Goal: Task Accomplishment & Management: Manage account settings

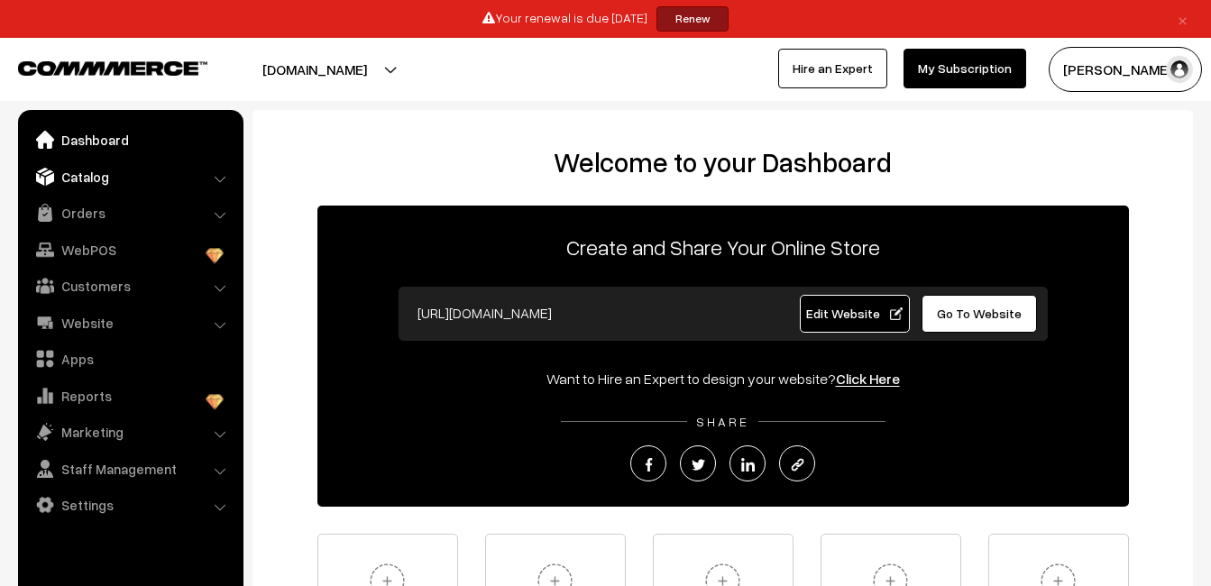
click at [151, 179] on link "Catalog" at bounding box center [130, 177] width 215 height 32
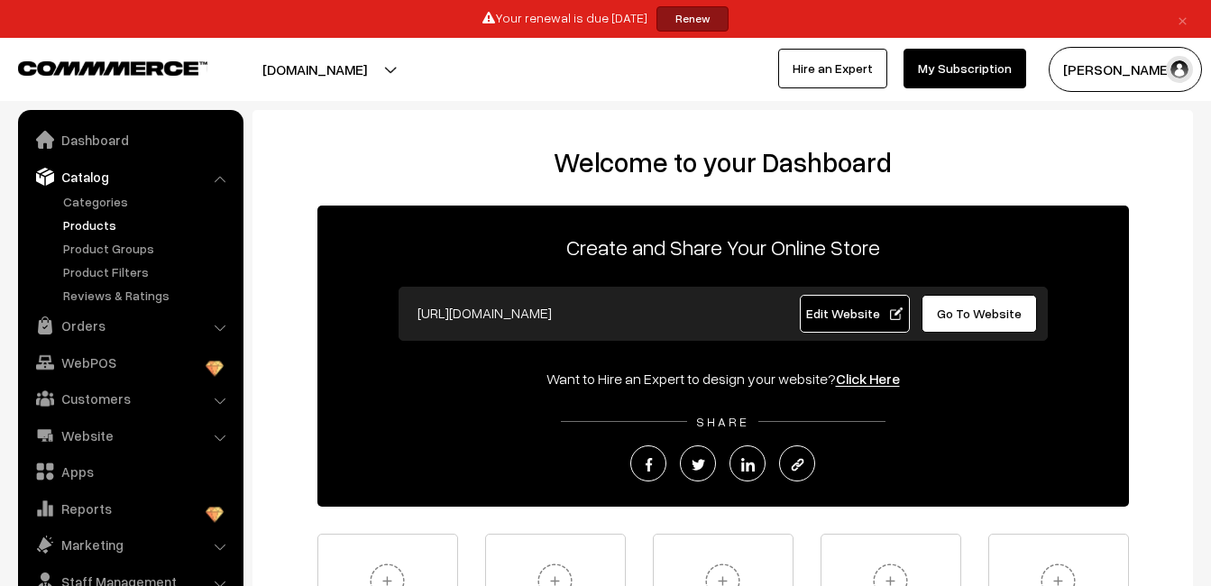
click at [90, 220] on link "Products" at bounding box center [148, 225] width 179 height 19
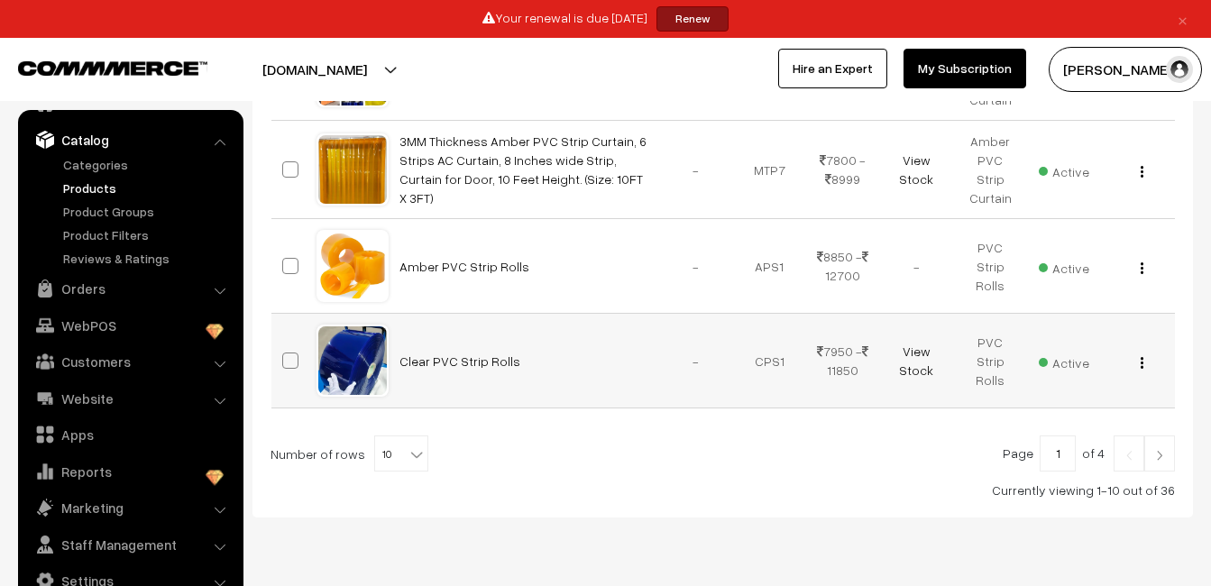
scroll to position [1045, 0]
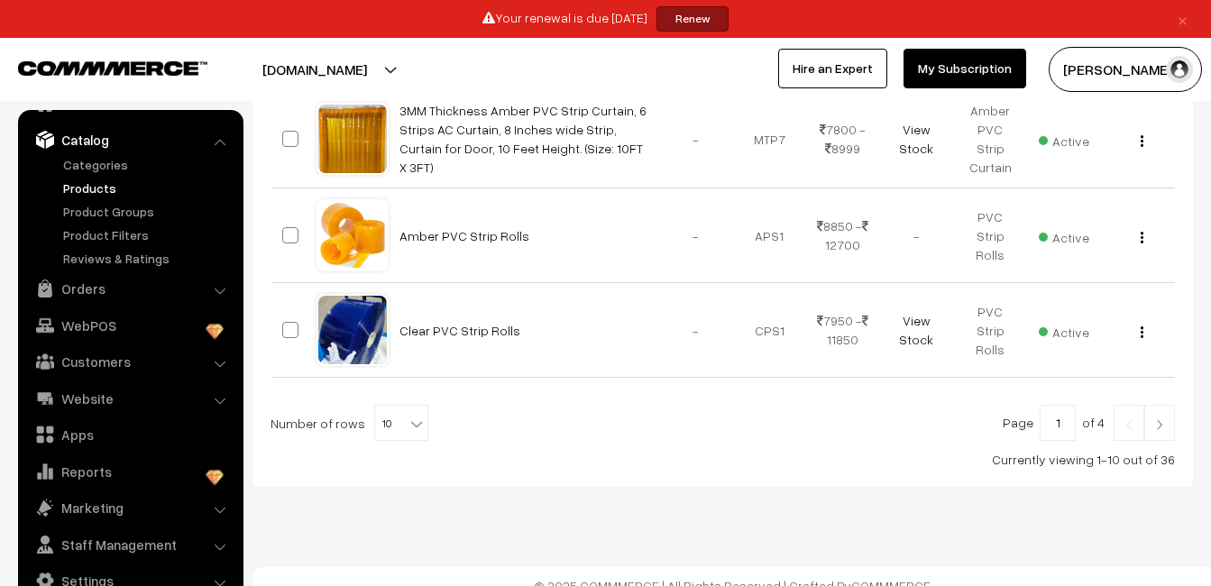
click at [1173, 408] on link at bounding box center [1159, 423] width 31 height 36
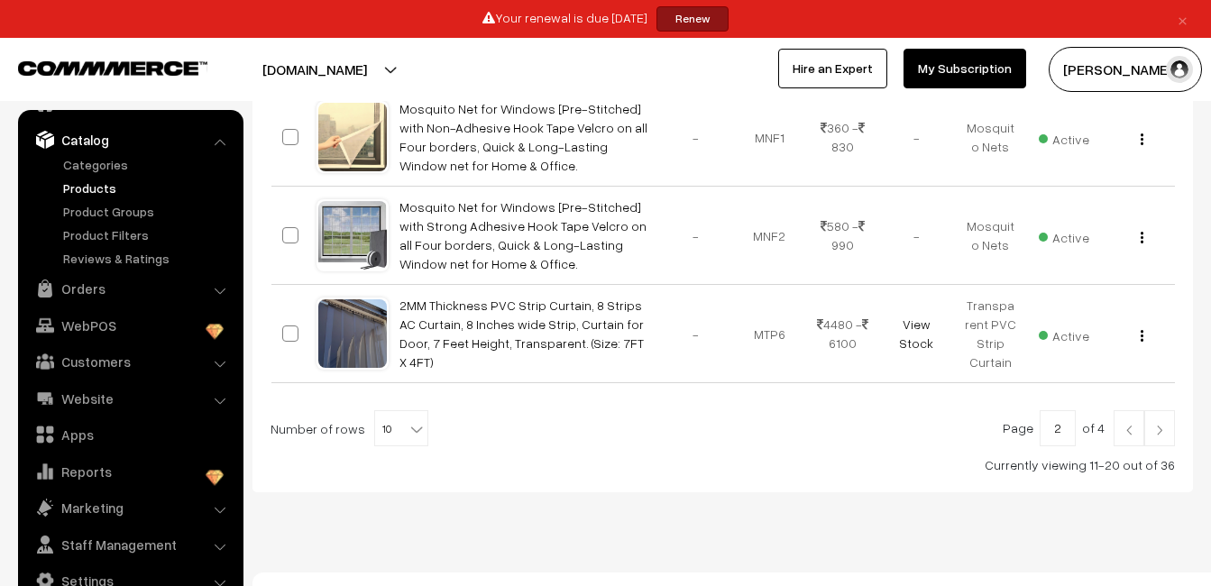
scroll to position [1049, 0]
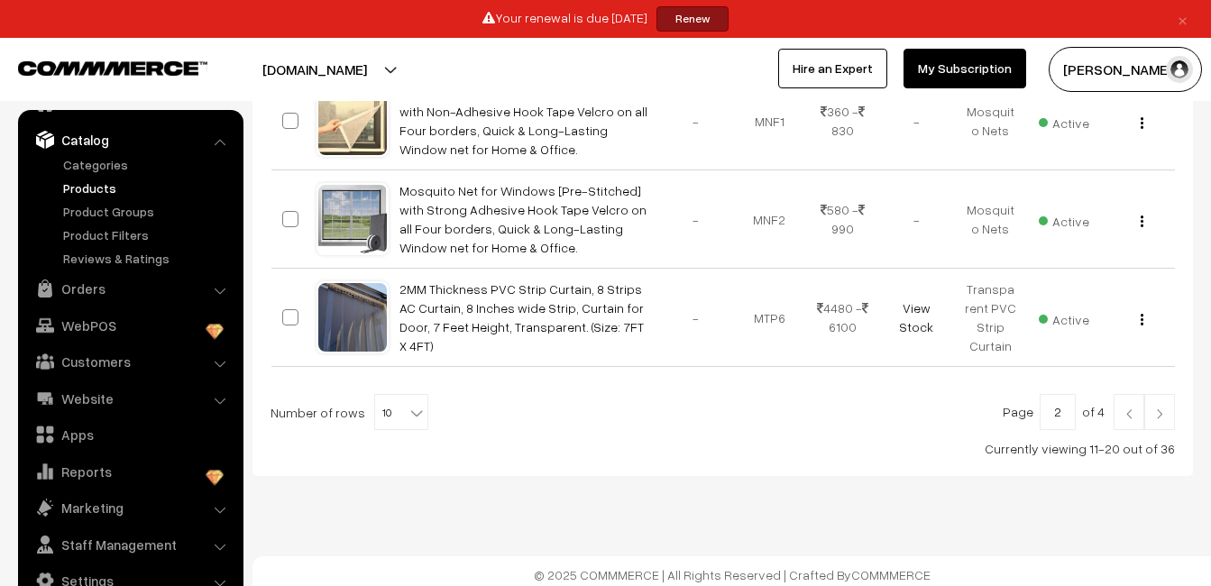
click at [1156, 398] on link at bounding box center [1159, 412] width 31 height 36
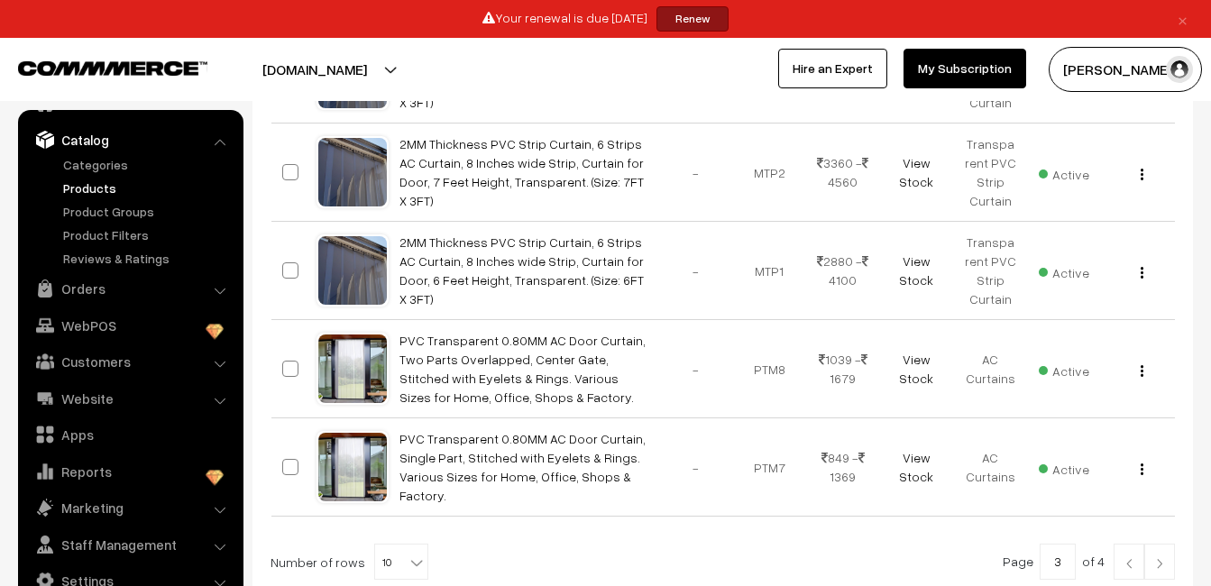
scroll to position [957, 0]
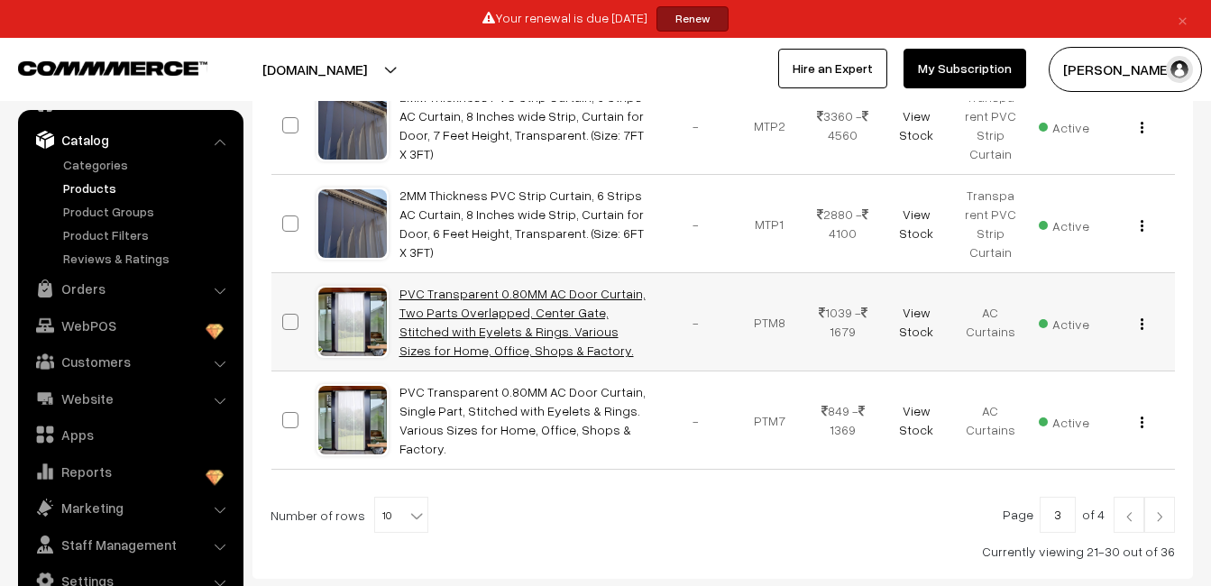
click at [579, 286] on link "PVC Transparent 0.80MM AC Door Curtain, Two Parts Overlapped, Center Gate, Stit…" at bounding box center [522, 322] width 246 height 72
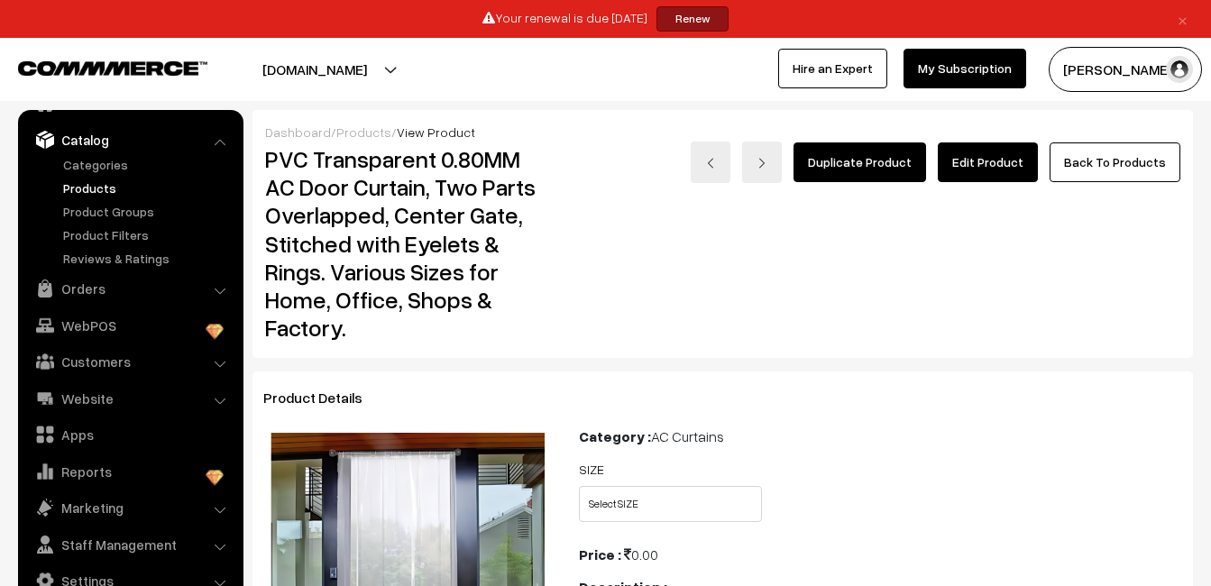
click at [989, 167] on link "Edit Product" at bounding box center [988, 162] width 100 height 40
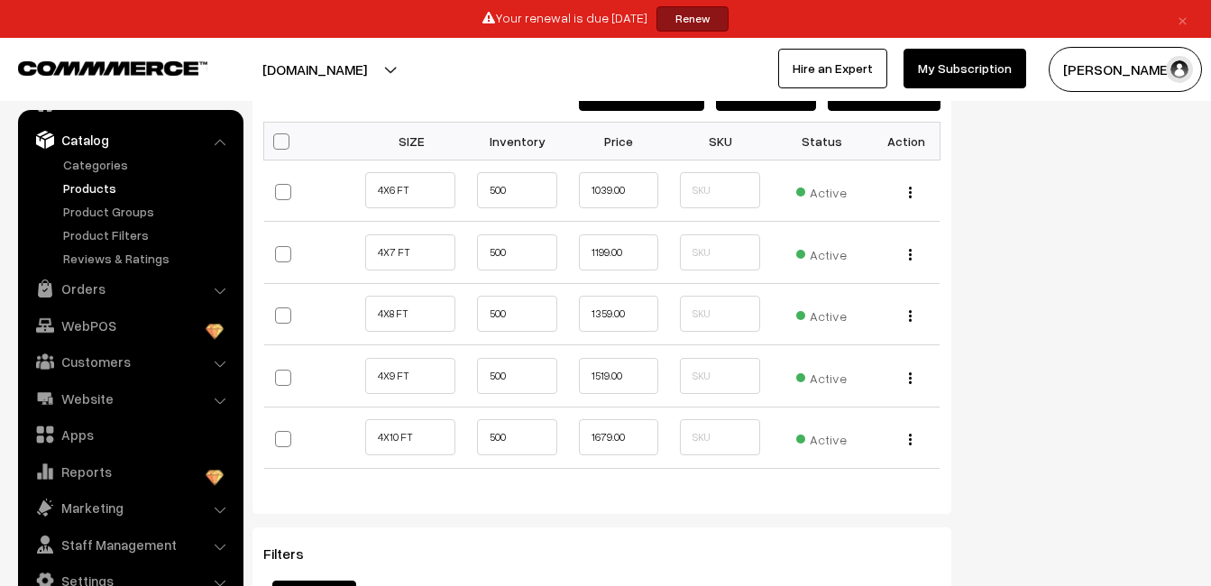
scroll to position [1468, 0]
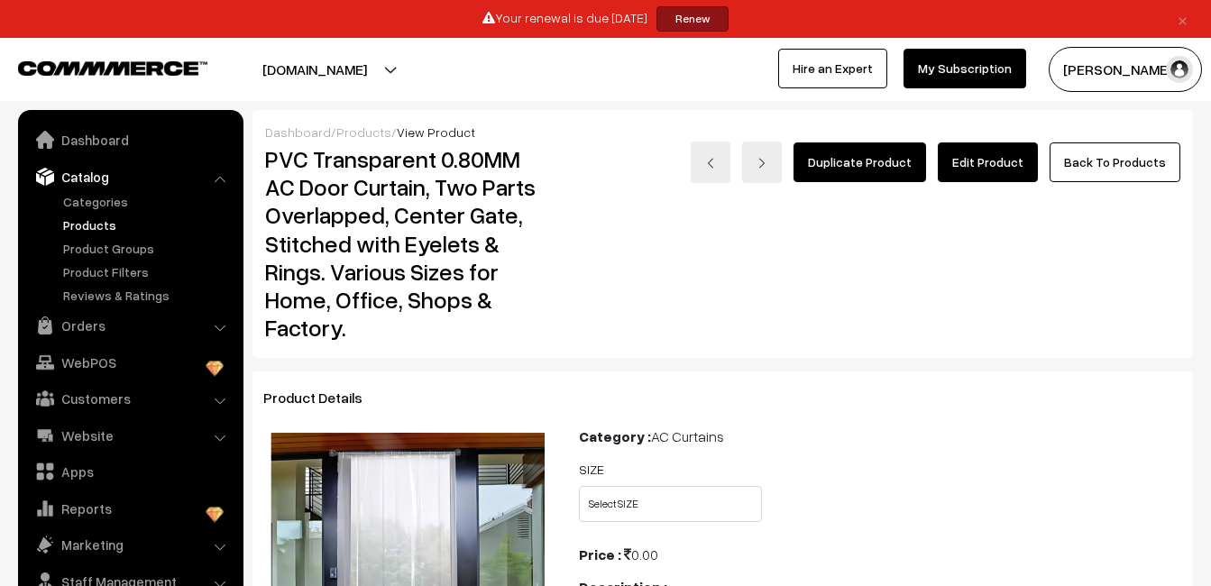
scroll to position [37, 0]
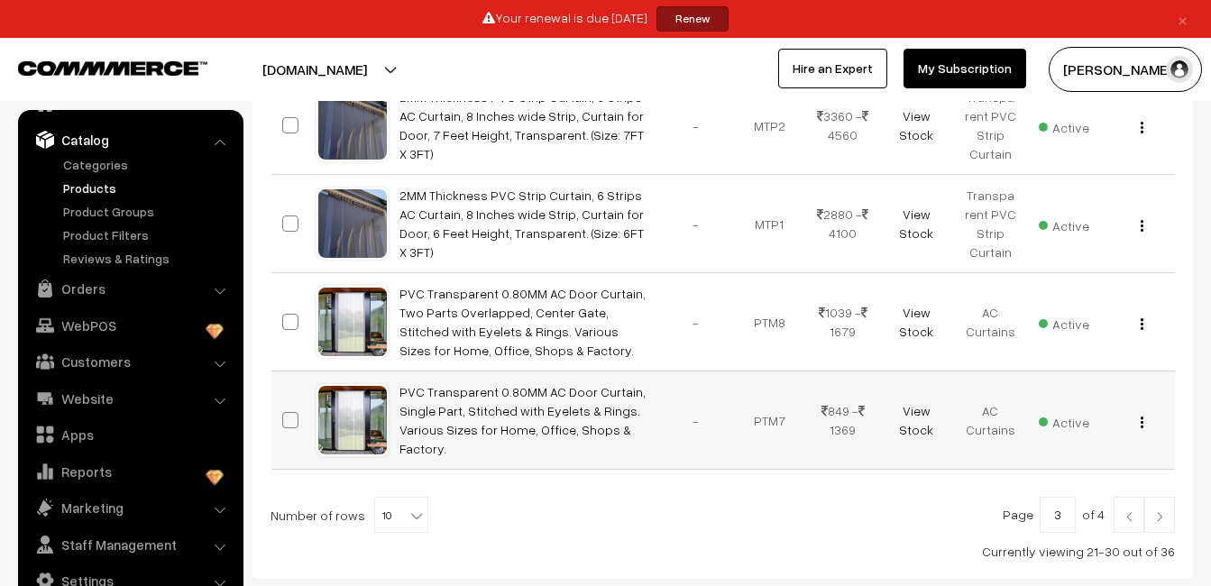
scroll to position [1060, 0]
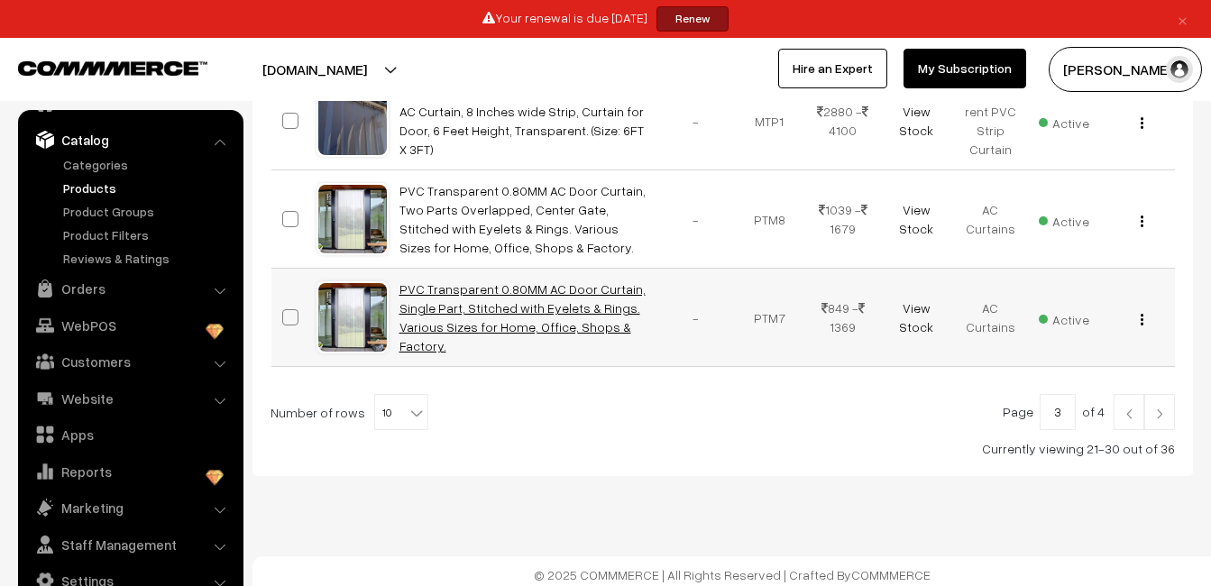
click at [519, 321] on link "PVC Transparent 0.80MM AC Door Curtain, Single Part, Stitched with Eyelets & Ri…" at bounding box center [522, 317] width 246 height 72
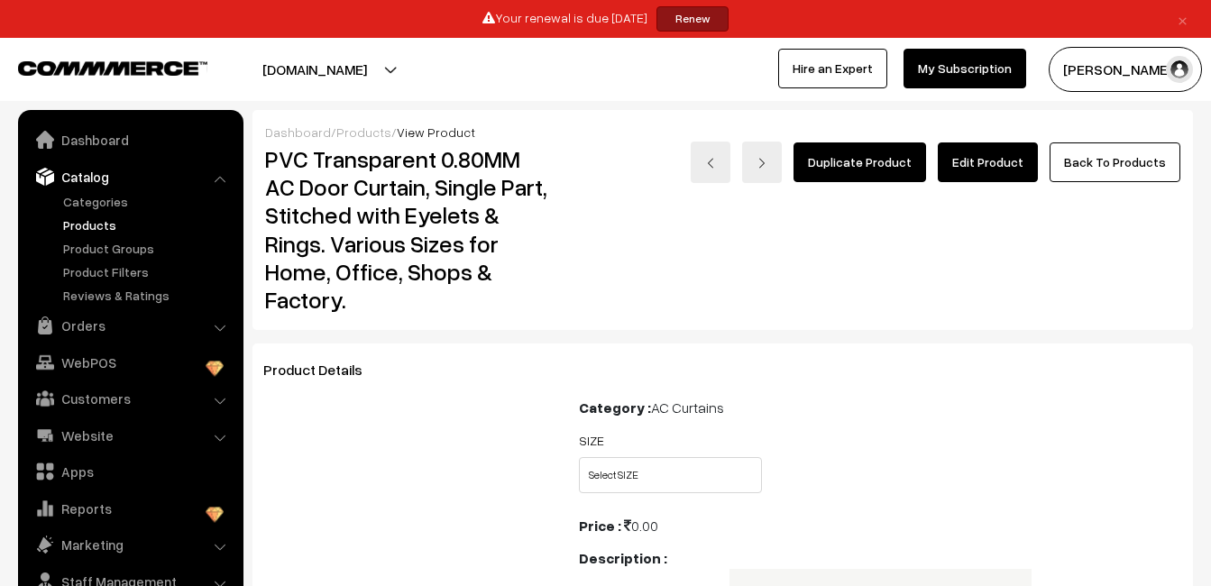
scroll to position [37, 0]
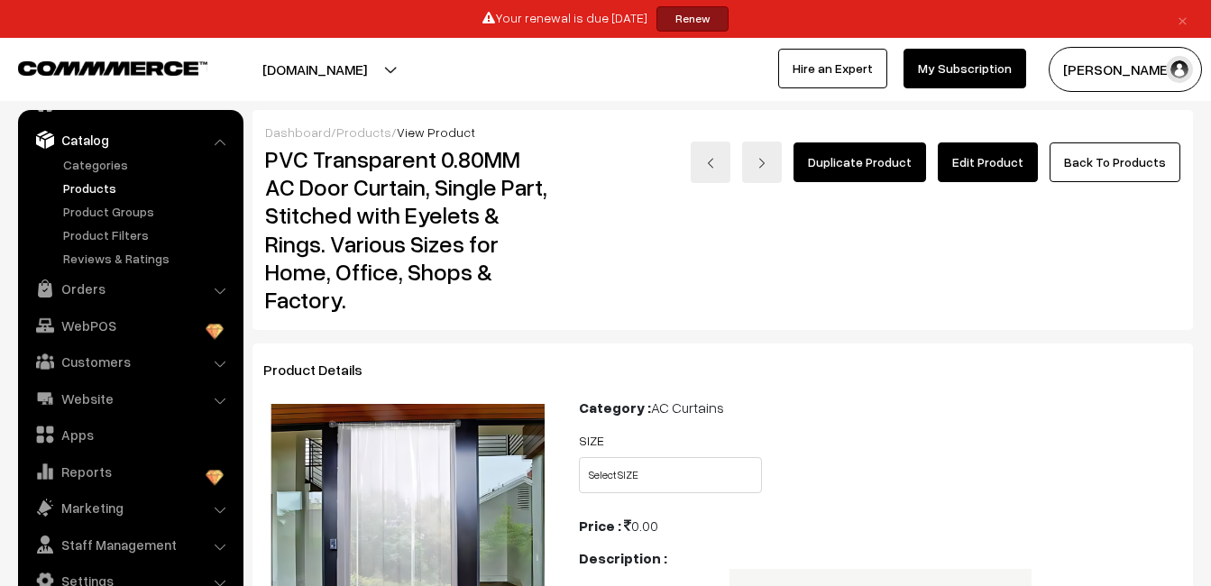
click at [1009, 162] on link "Edit Product" at bounding box center [988, 162] width 100 height 40
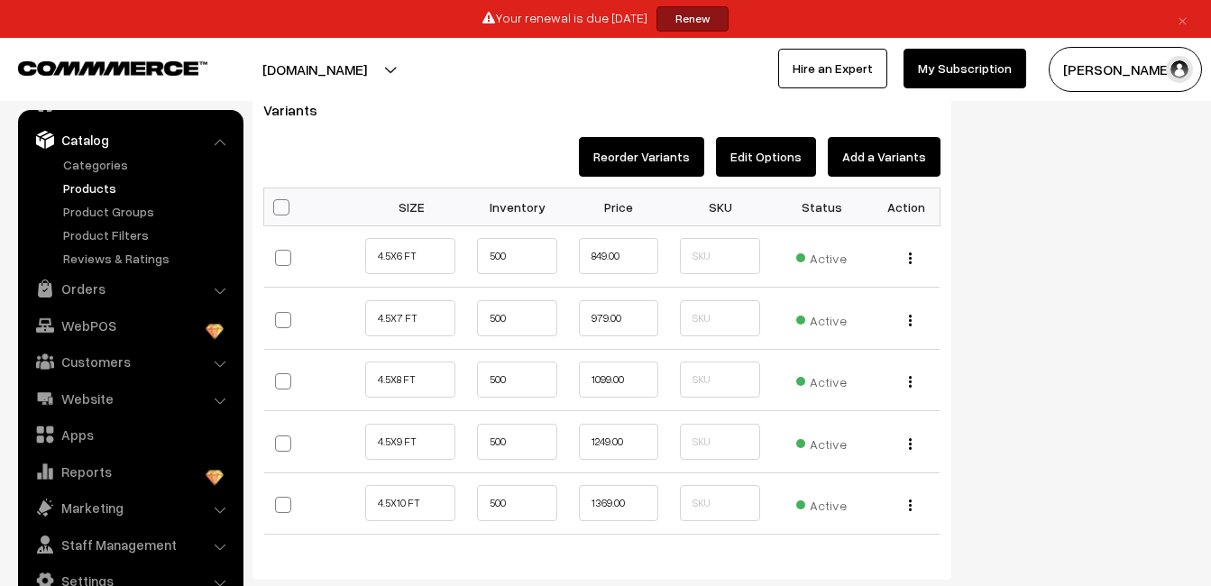
scroll to position [1424, 0]
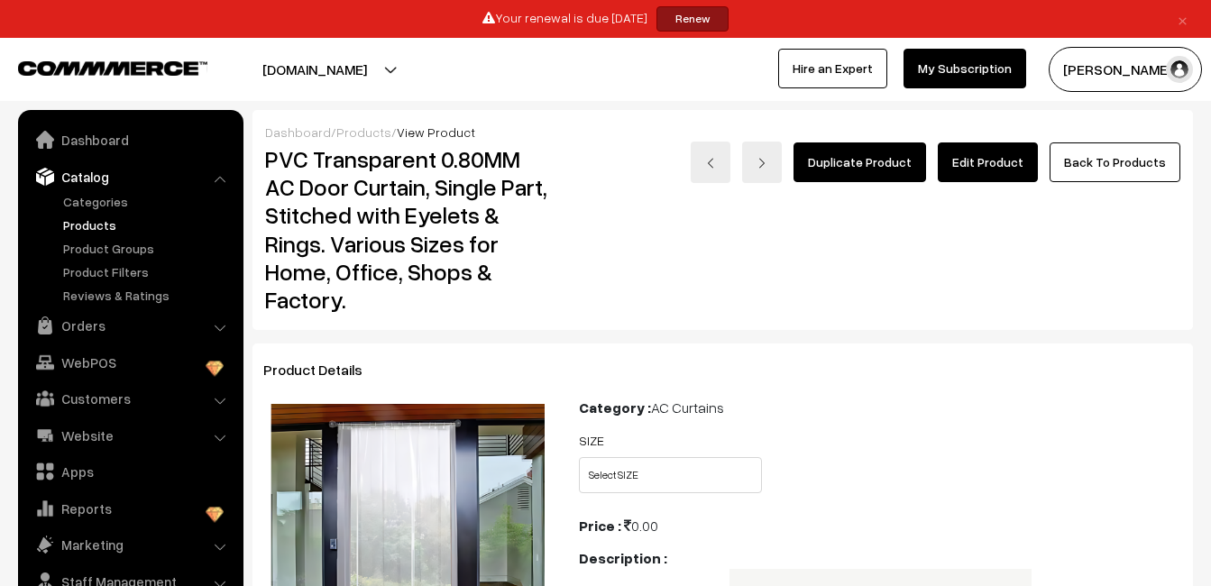
scroll to position [37, 0]
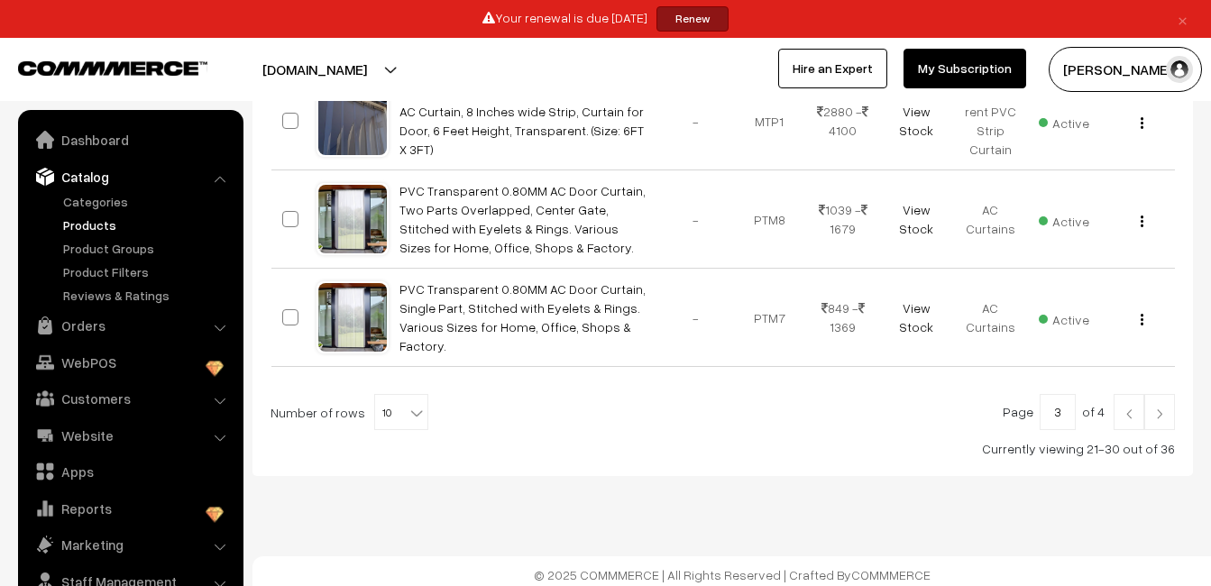
scroll to position [37, 0]
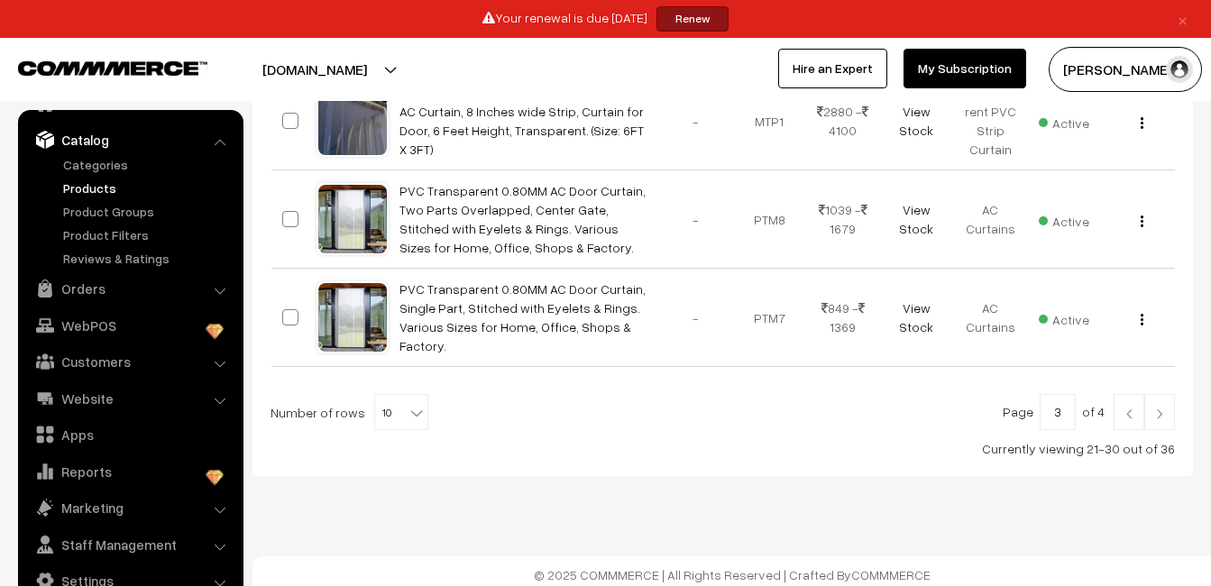
click at [1167, 408] on img at bounding box center [1159, 413] width 16 height 11
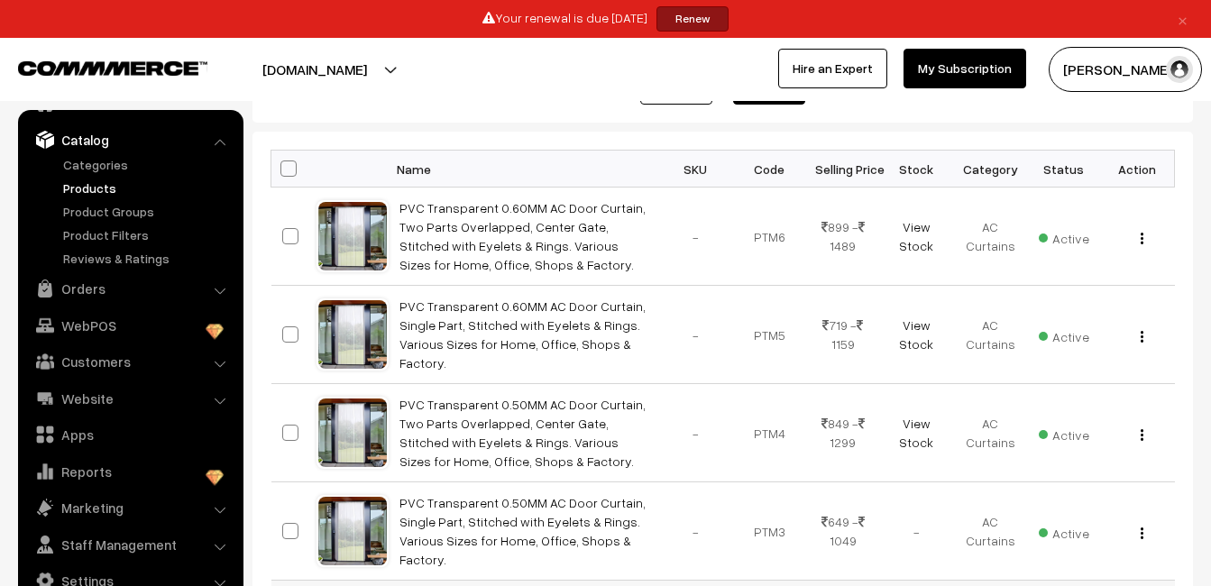
scroll to position [125, 0]
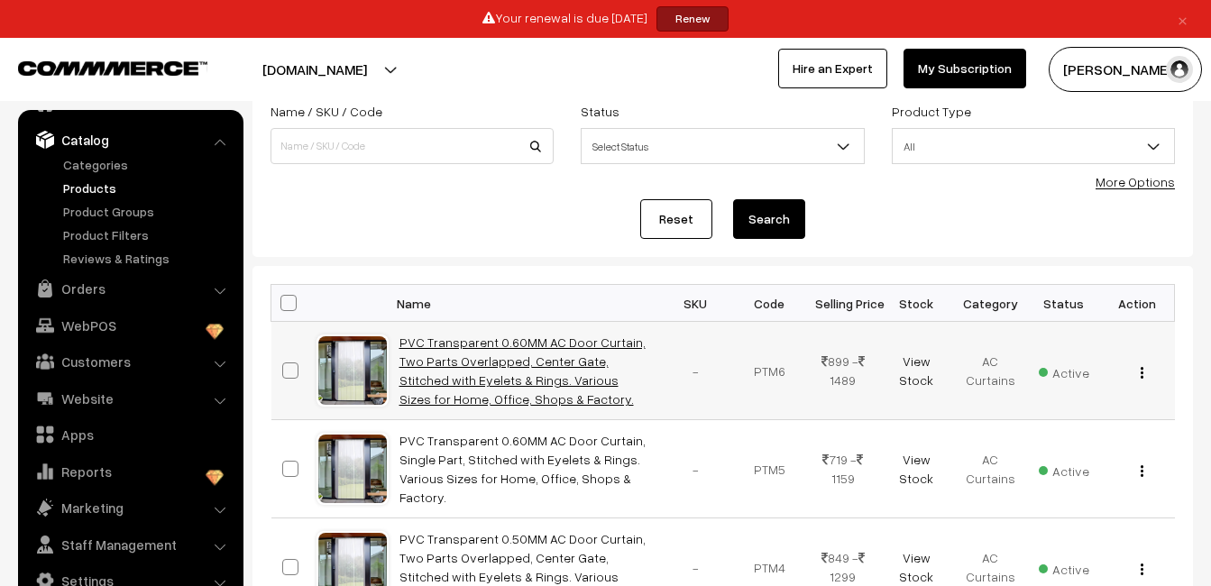
click at [472, 347] on link "PVC Transparent 0.60MM AC Door Curtain, Two Parts Overlapped, Center Gate, Stit…" at bounding box center [522, 371] width 246 height 72
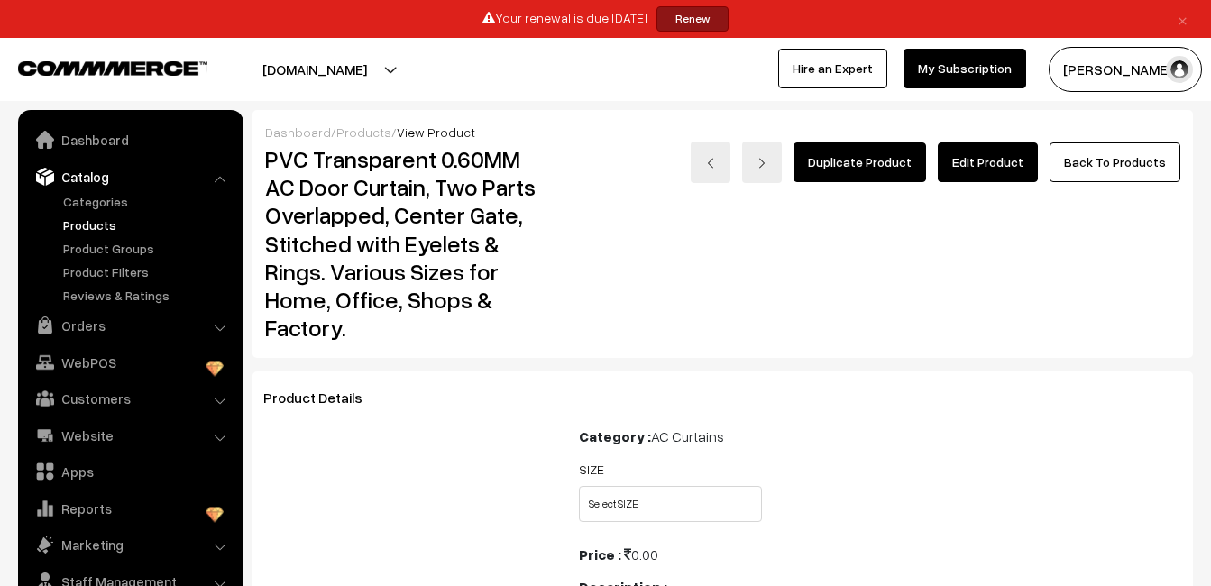
scroll to position [37, 0]
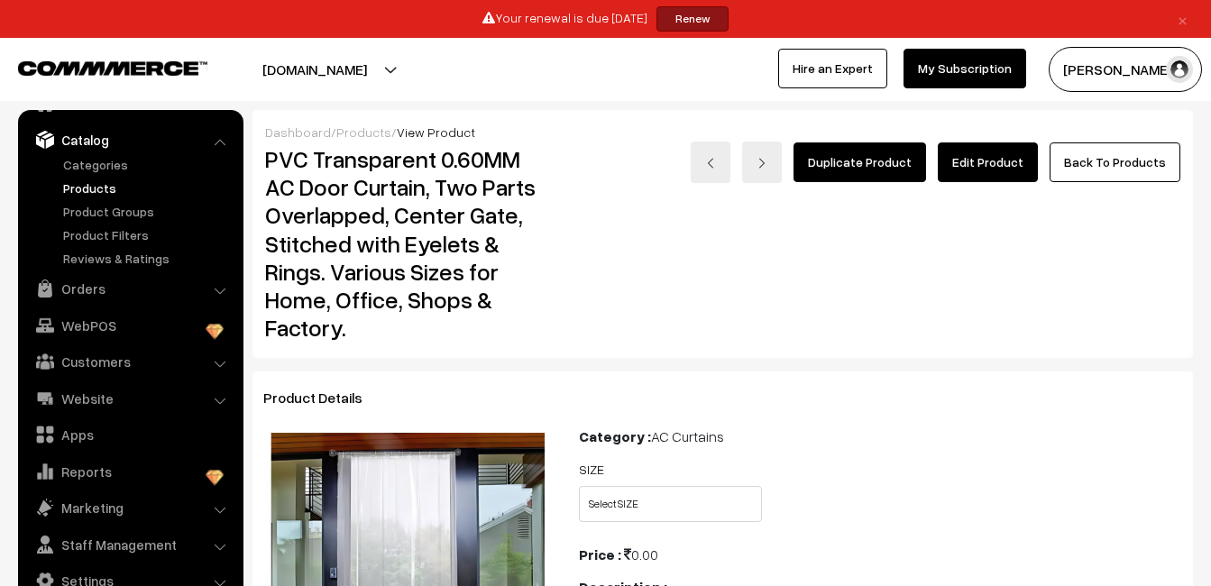
click at [991, 168] on link "Edit Product" at bounding box center [988, 162] width 100 height 40
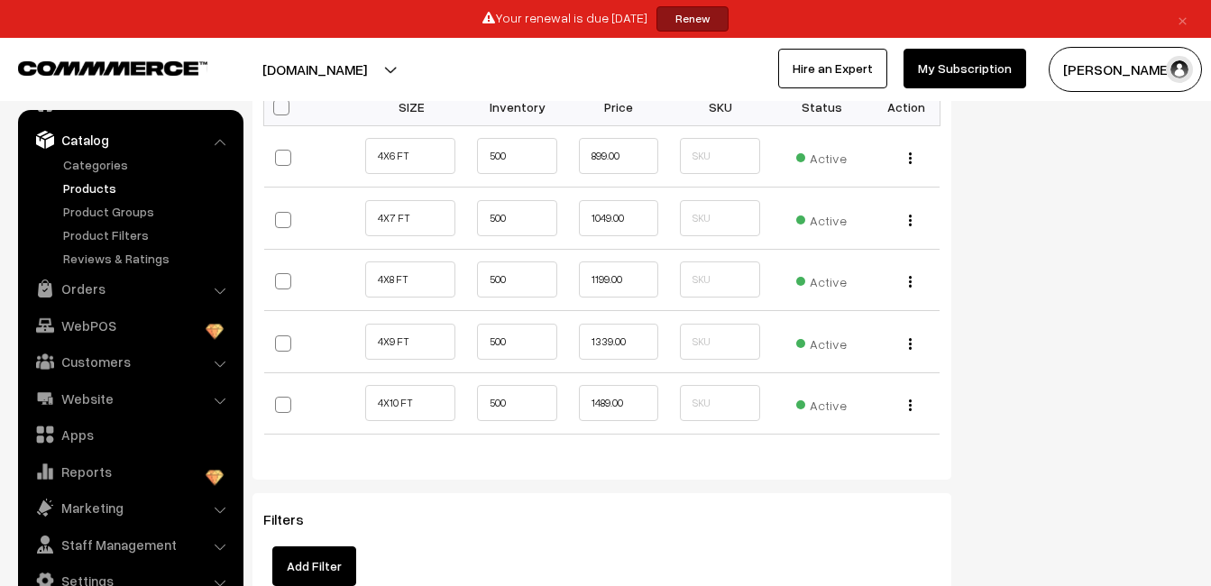
scroll to position [1482, 0]
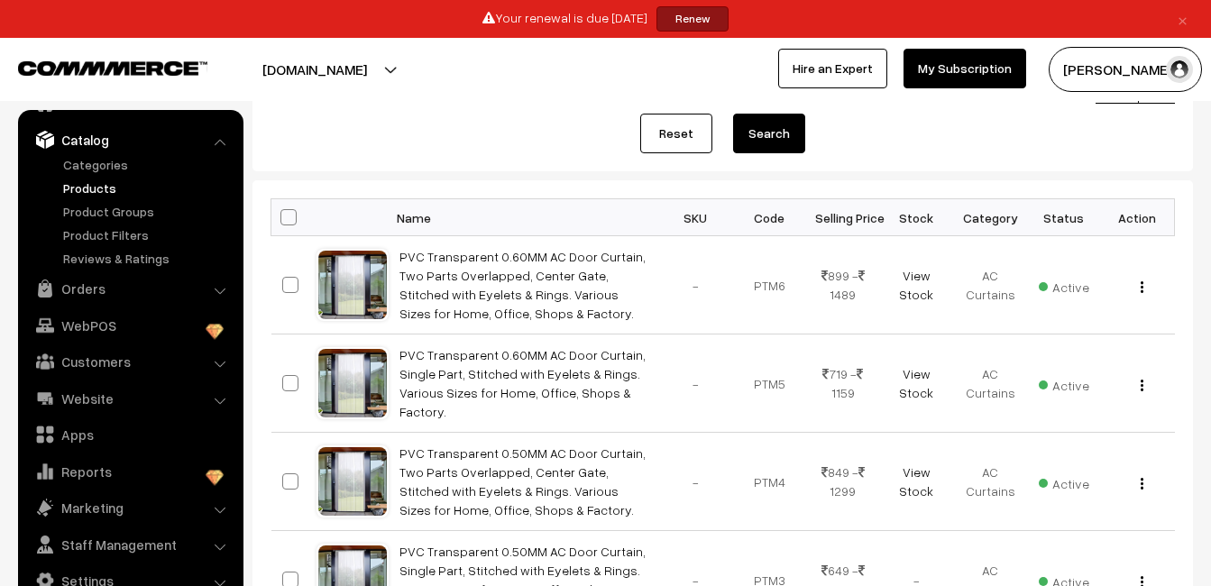
scroll to position [248, 0]
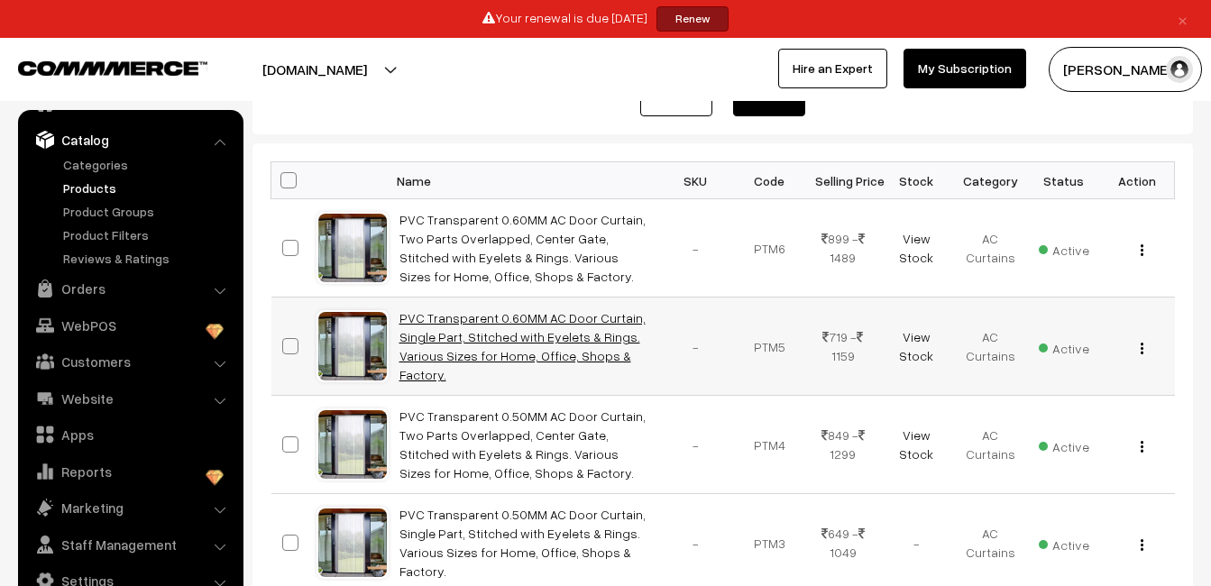
click at [472, 342] on link "PVC Transparent 0.60MM AC Door Curtain, Single Part, Stitched with Eyelets & Ri…" at bounding box center [522, 346] width 246 height 72
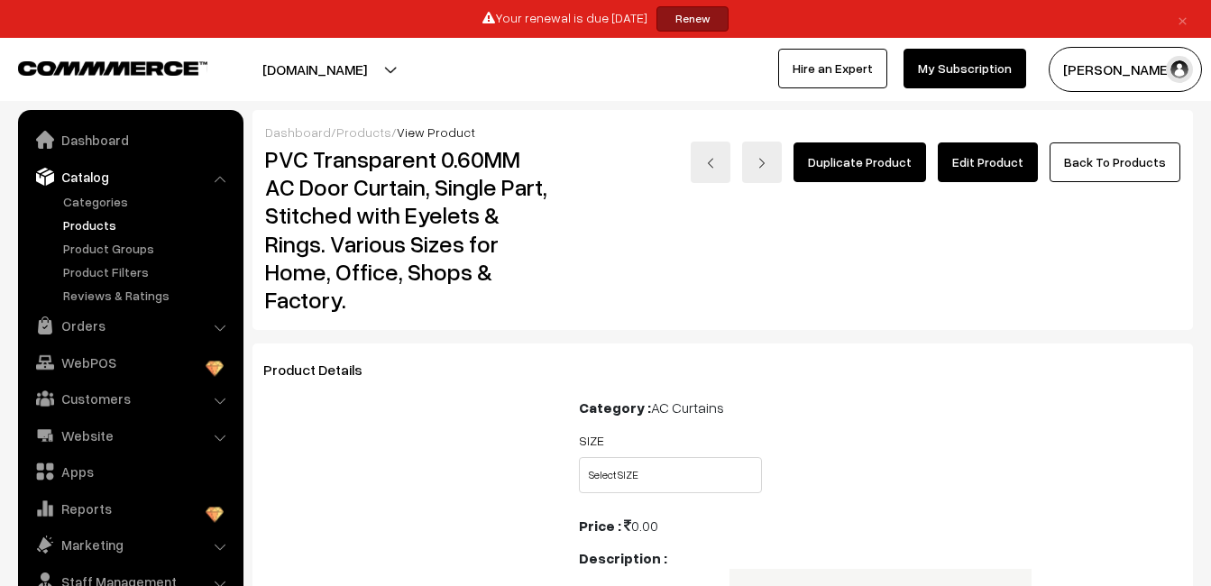
scroll to position [37, 0]
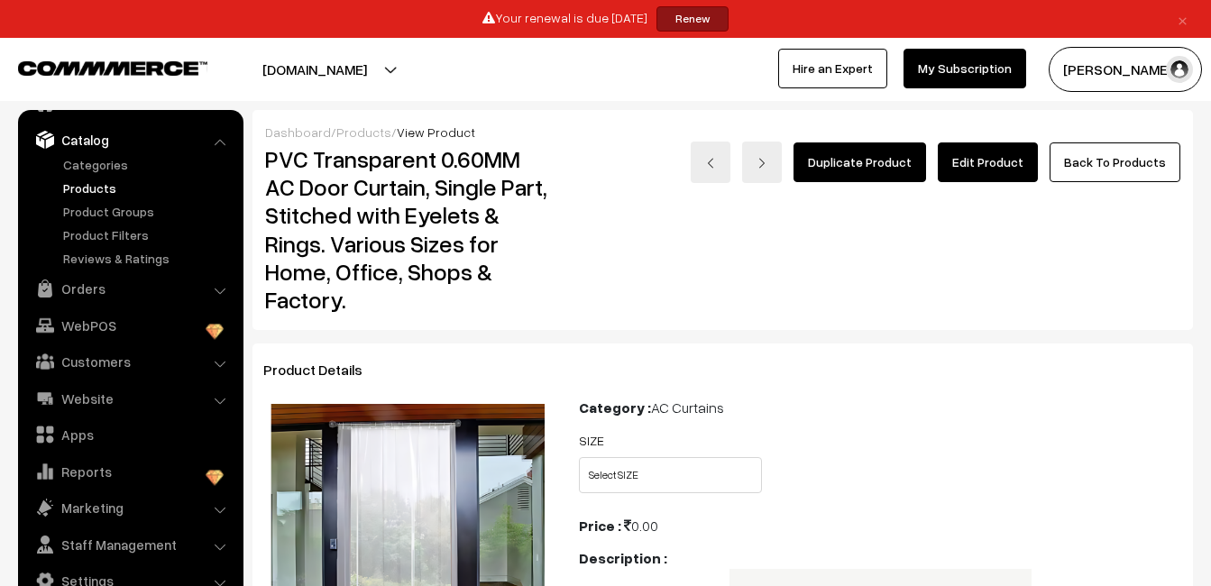
click at [1012, 163] on link "Edit Product" at bounding box center [988, 162] width 100 height 40
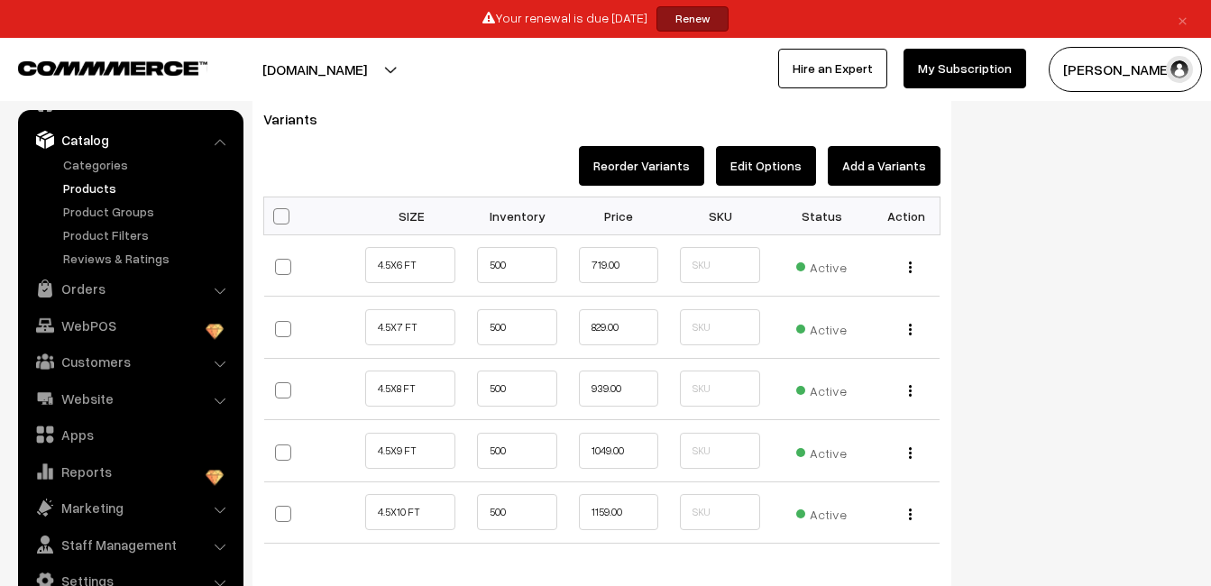
scroll to position [1402, 0]
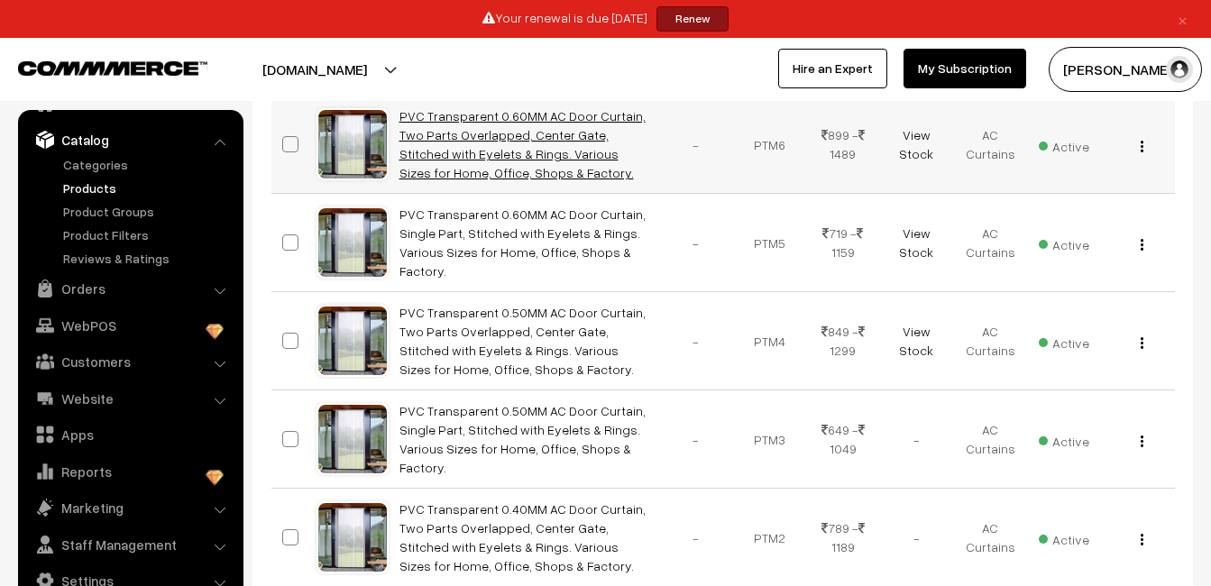
scroll to position [390, 0]
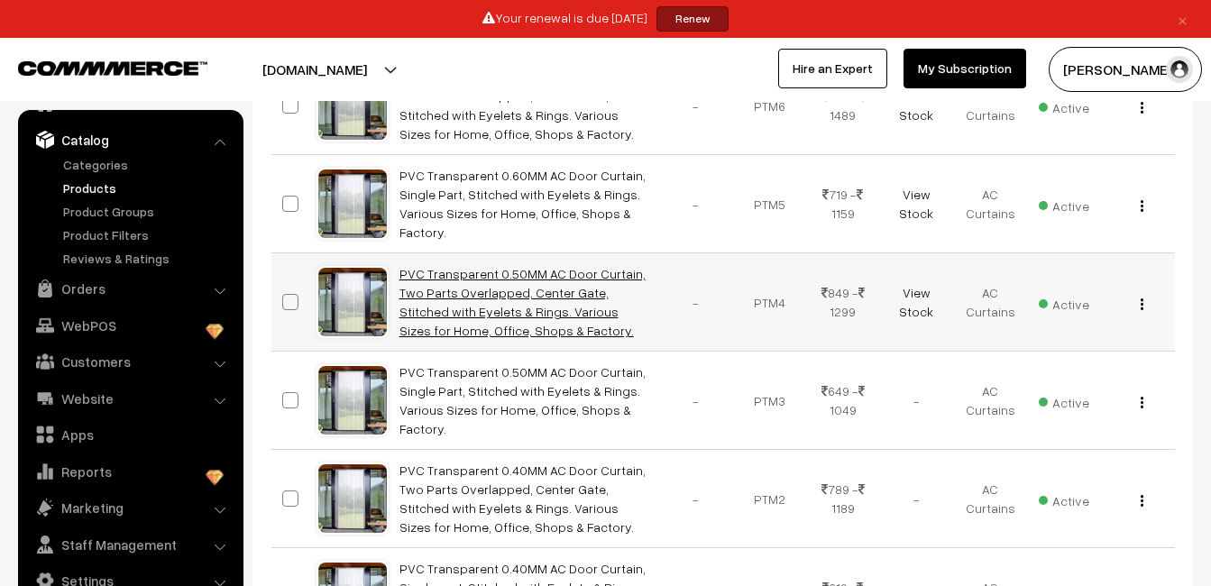
click at [477, 310] on link "PVC Transparent 0.50MM AC Door Curtain, Two Parts Overlapped, Center Gate, Stit…" at bounding box center [522, 302] width 246 height 72
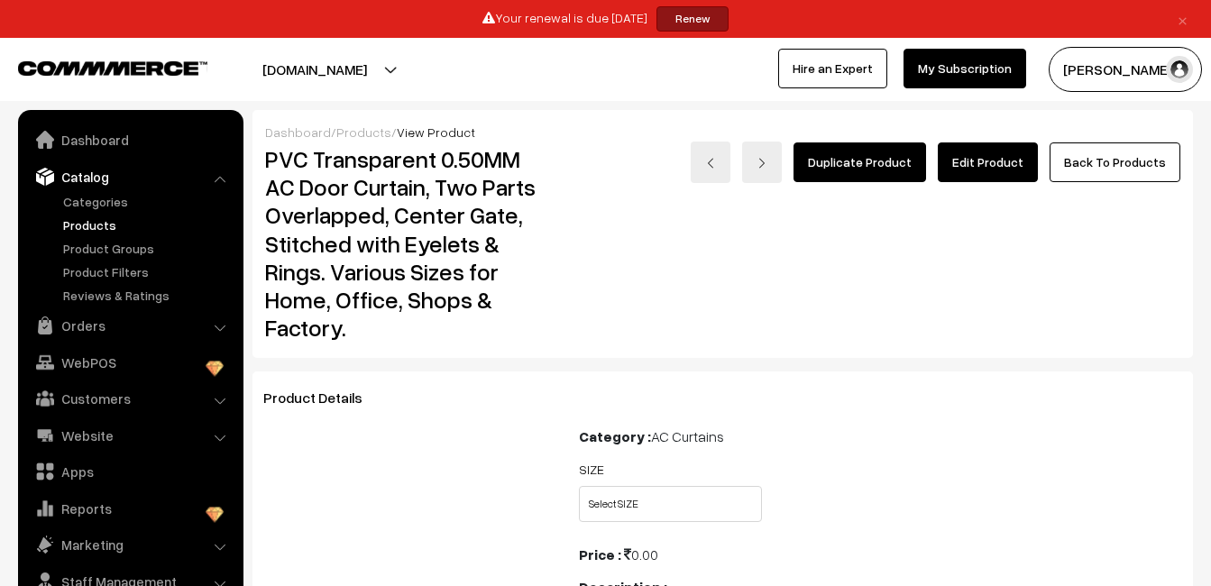
scroll to position [37, 0]
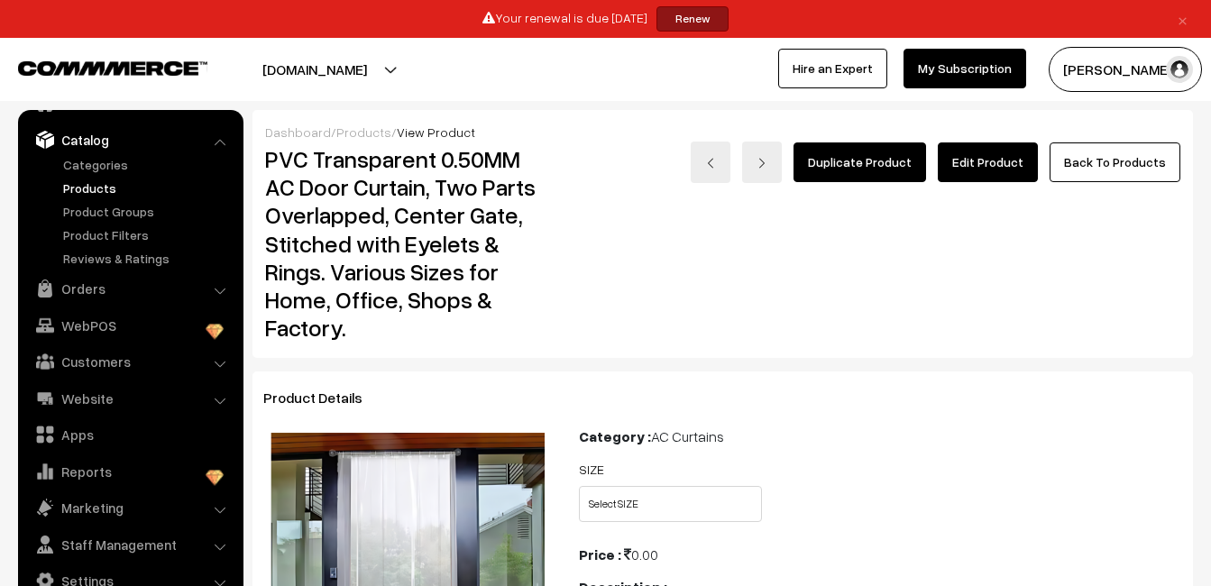
click at [1002, 158] on link "Edit Product" at bounding box center [988, 162] width 100 height 40
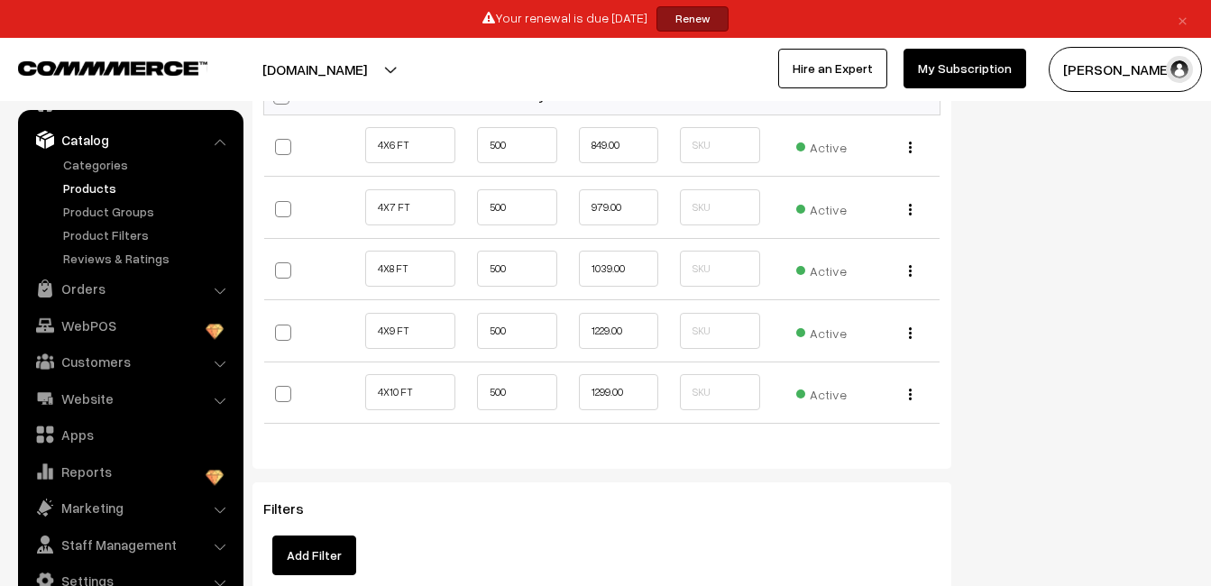
scroll to position [1495, 0]
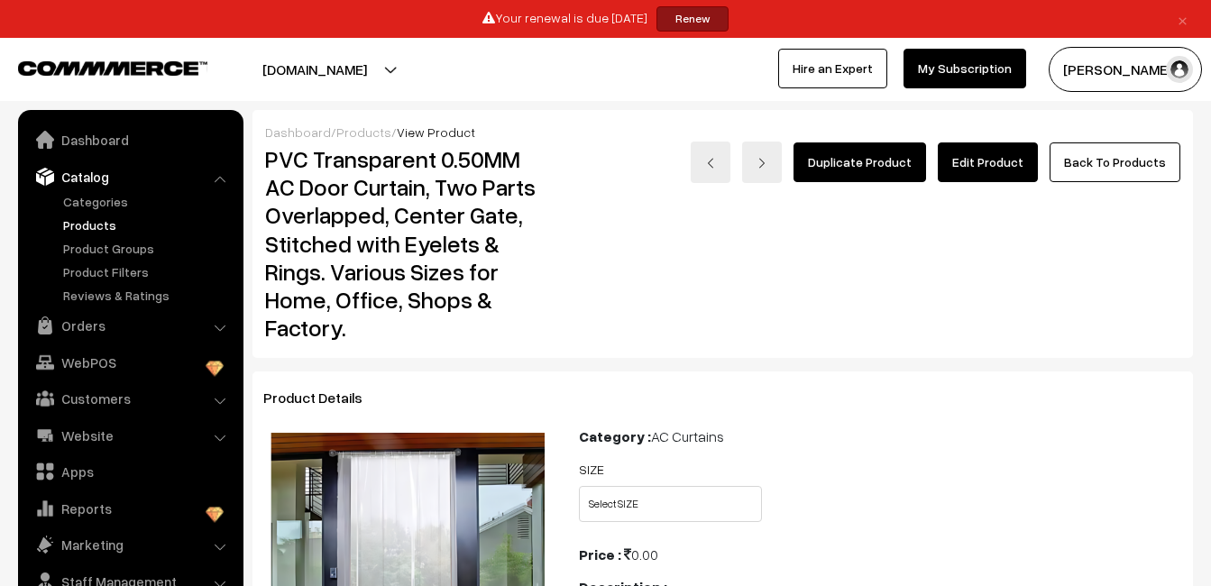
scroll to position [37, 0]
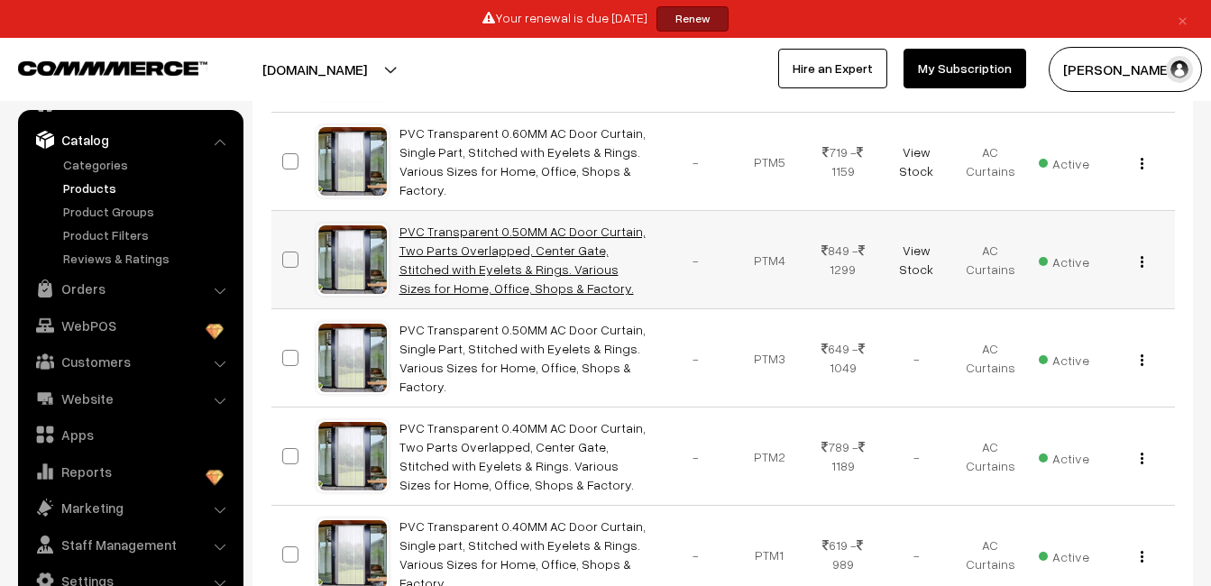
scroll to position [443, 0]
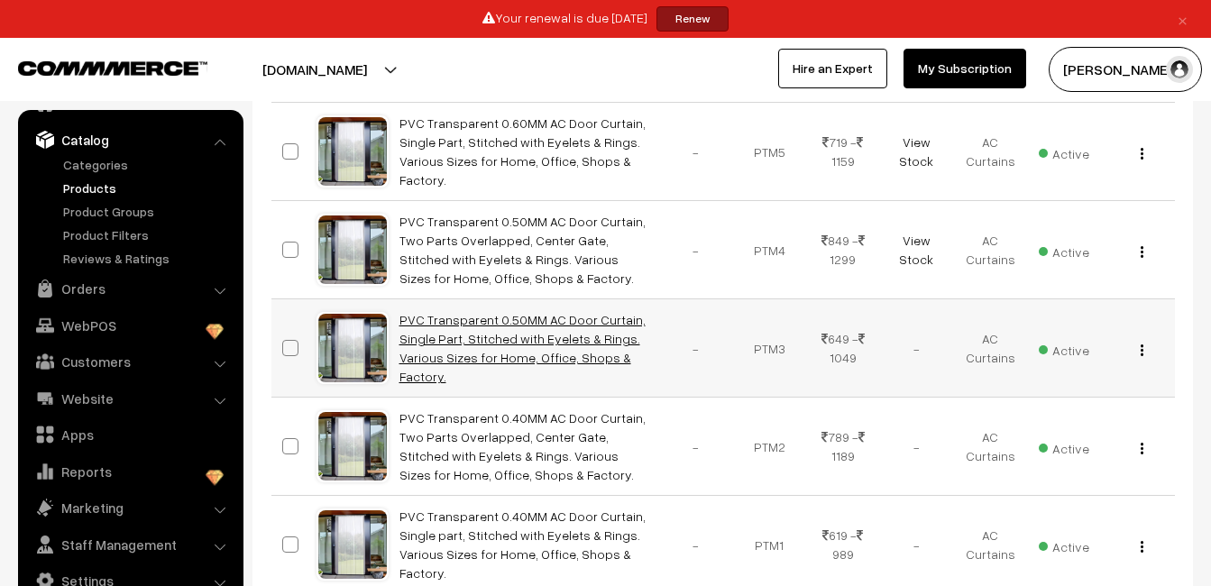
click at [452, 319] on link "PVC Transparent 0.50MM AC Door Curtain, Single Part, Stitched with Eyelets & Ri…" at bounding box center [522, 348] width 246 height 72
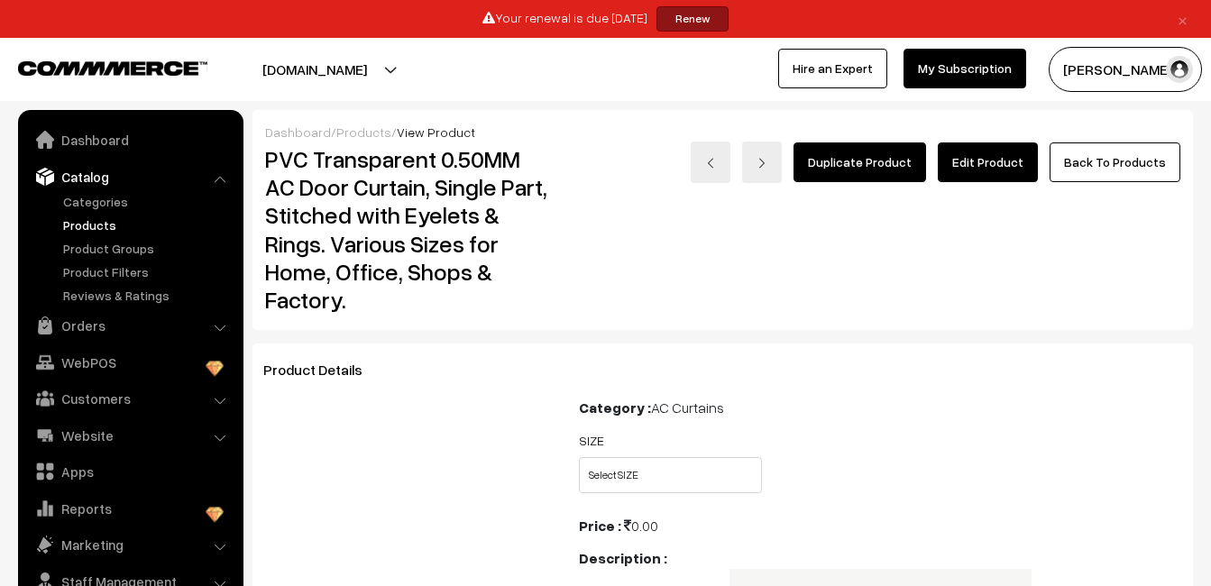
scroll to position [37, 0]
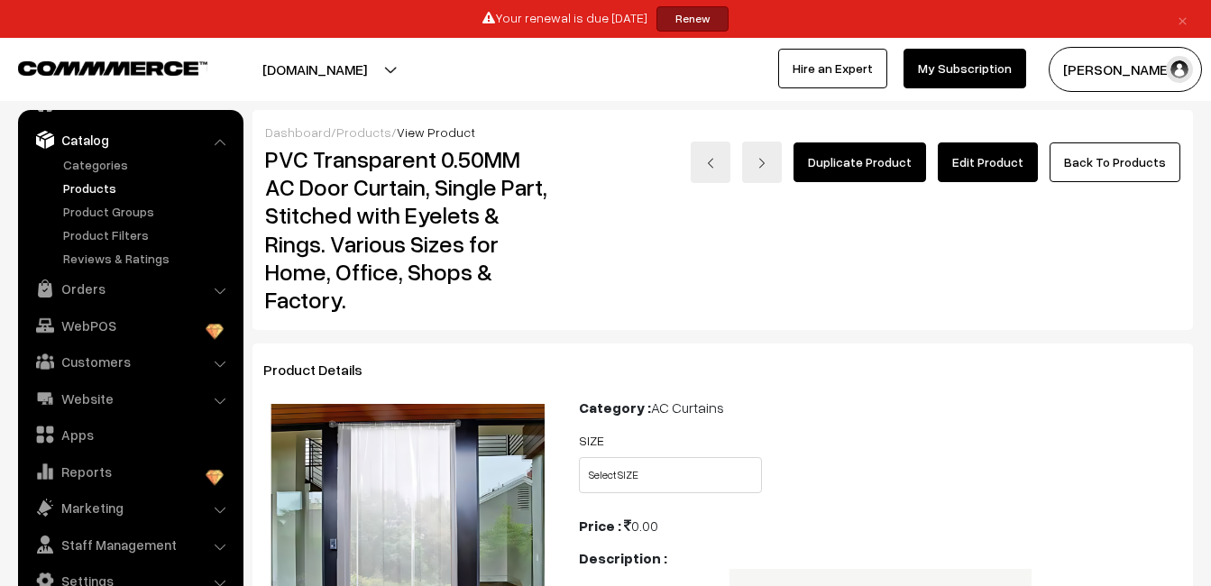
click at [997, 162] on link "Edit Product" at bounding box center [988, 162] width 100 height 40
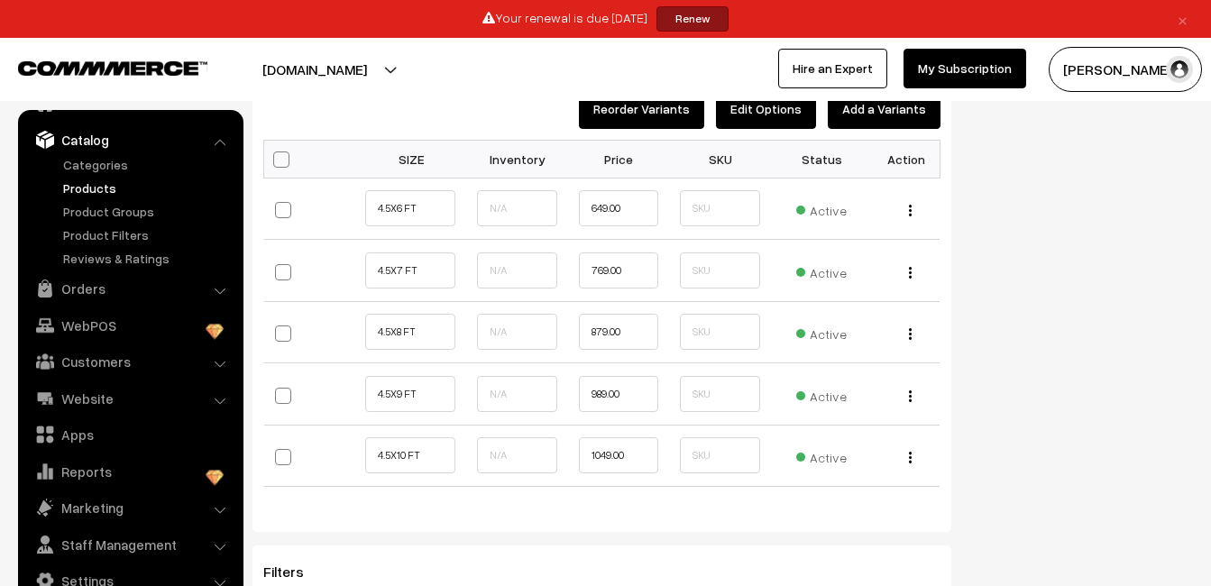
scroll to position [1444, 0]
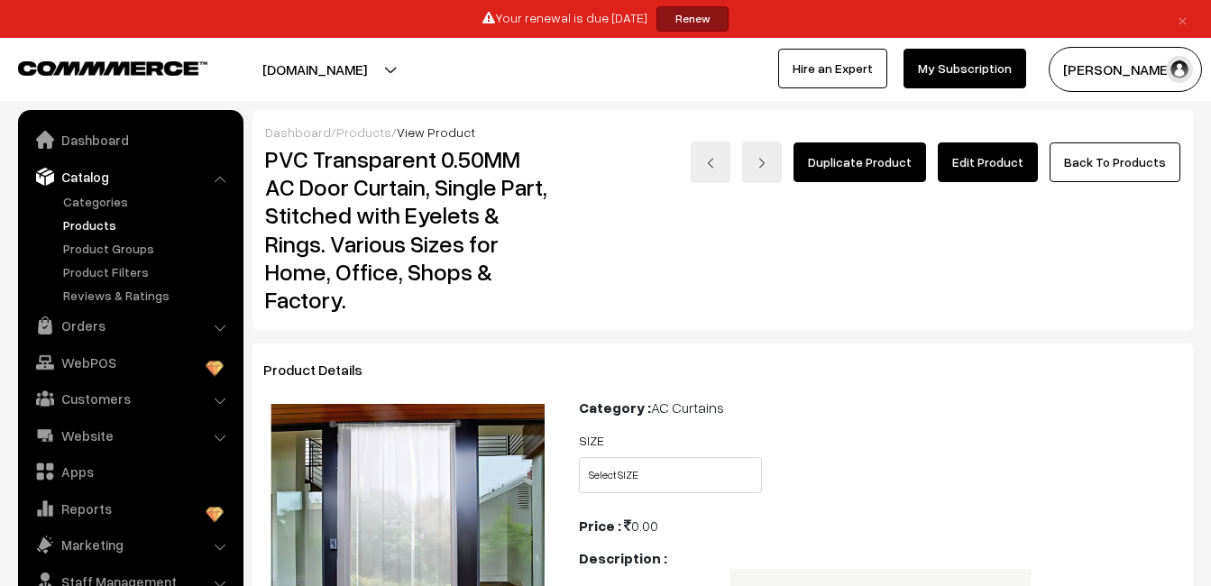
scroll to position [37, 0]
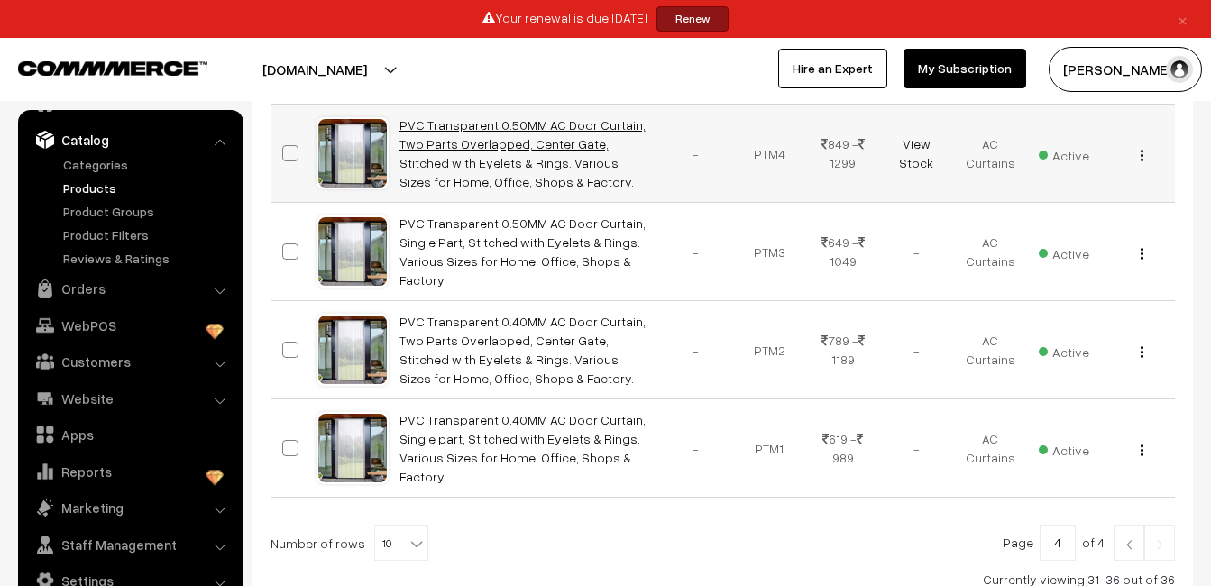
scroll to position [566, 0]
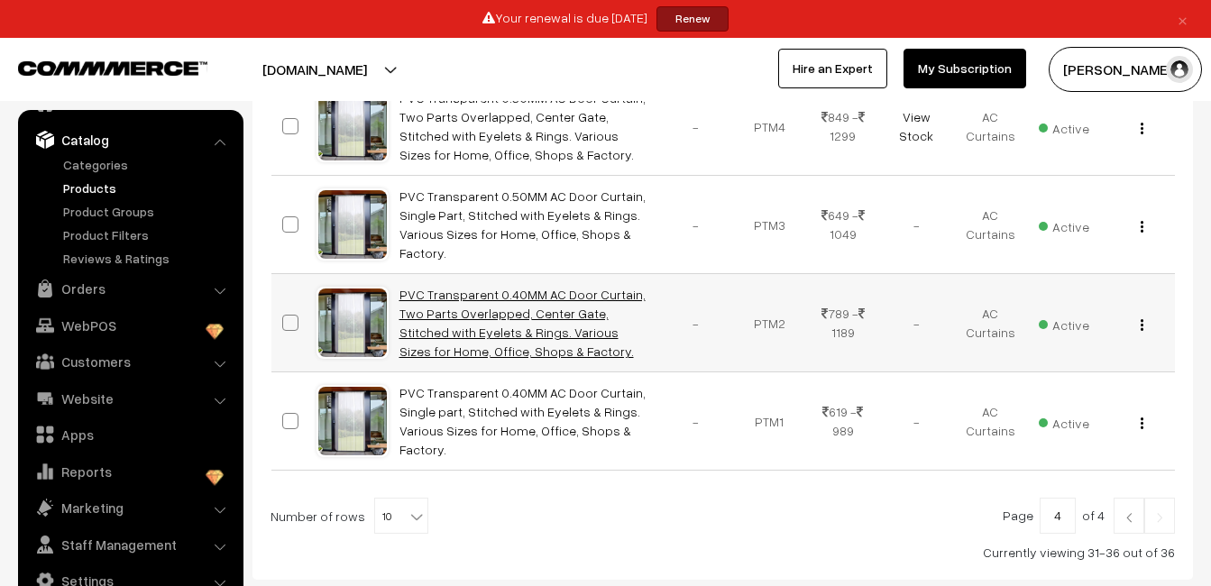
click at [508, 328] on link "PVC Transparent 0.40MM AC Door Curtain, Two Parts Overlapped, Center Gate, Stit…" at bounding box center [522, 323] width 246 height 72
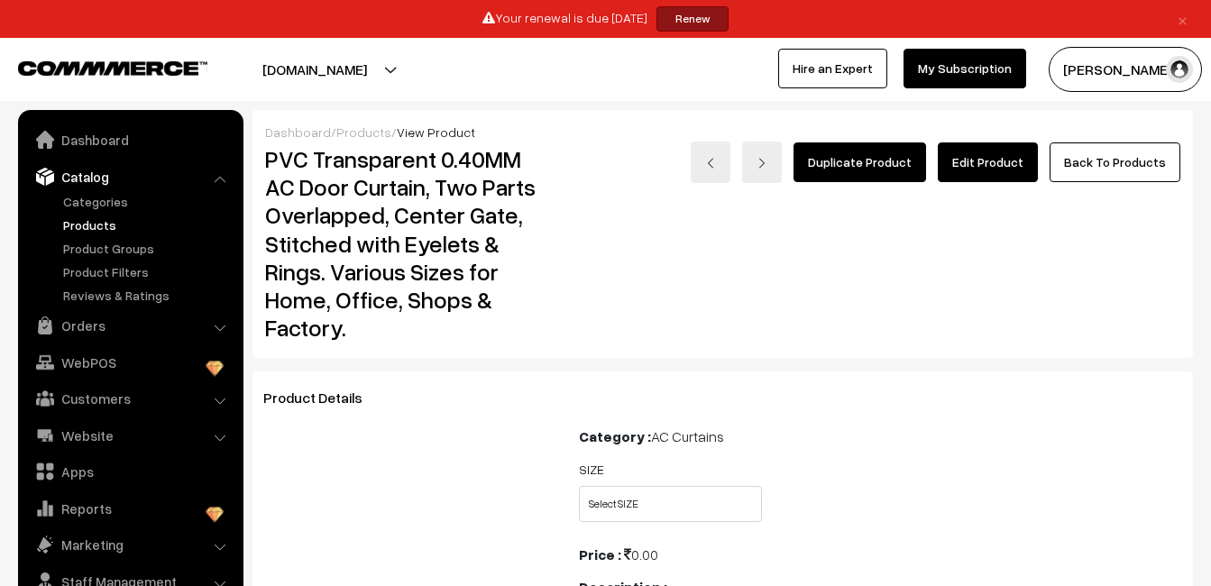
scroll to position [37, 0]
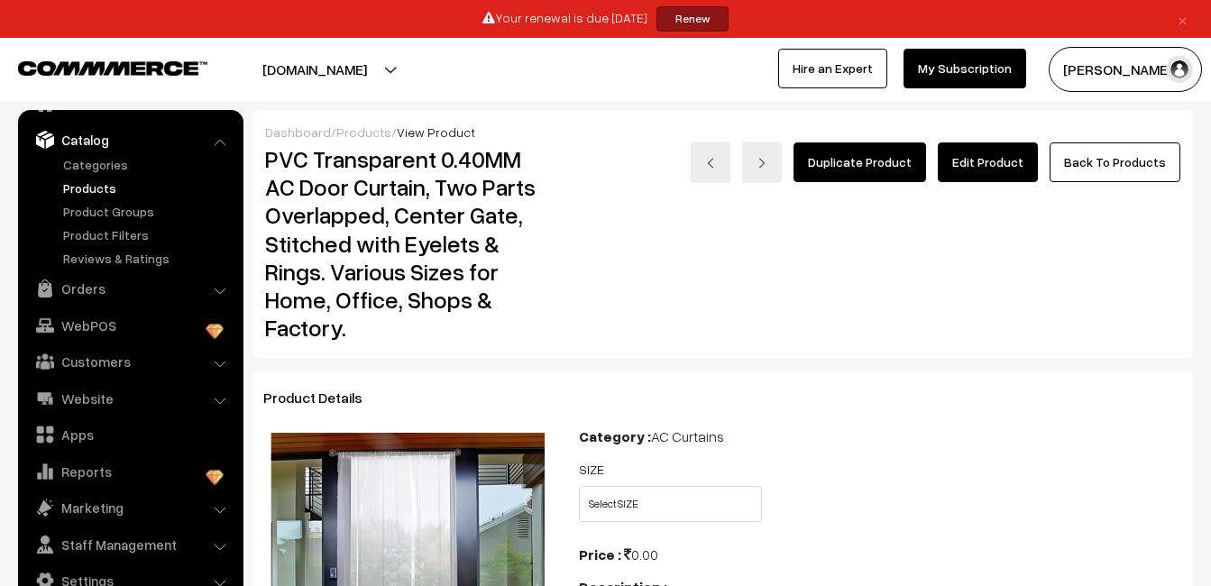
click at [959, 167] on link "Edit Product" at bounding box center [988, 162] width 100 height 40
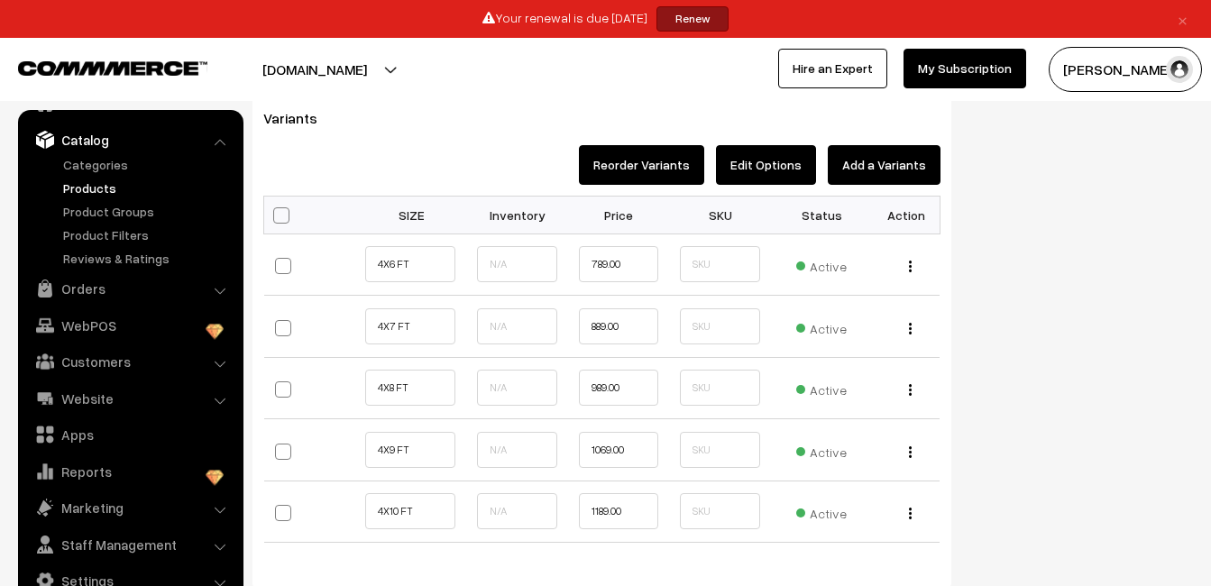
scroll to position [1395, 0]
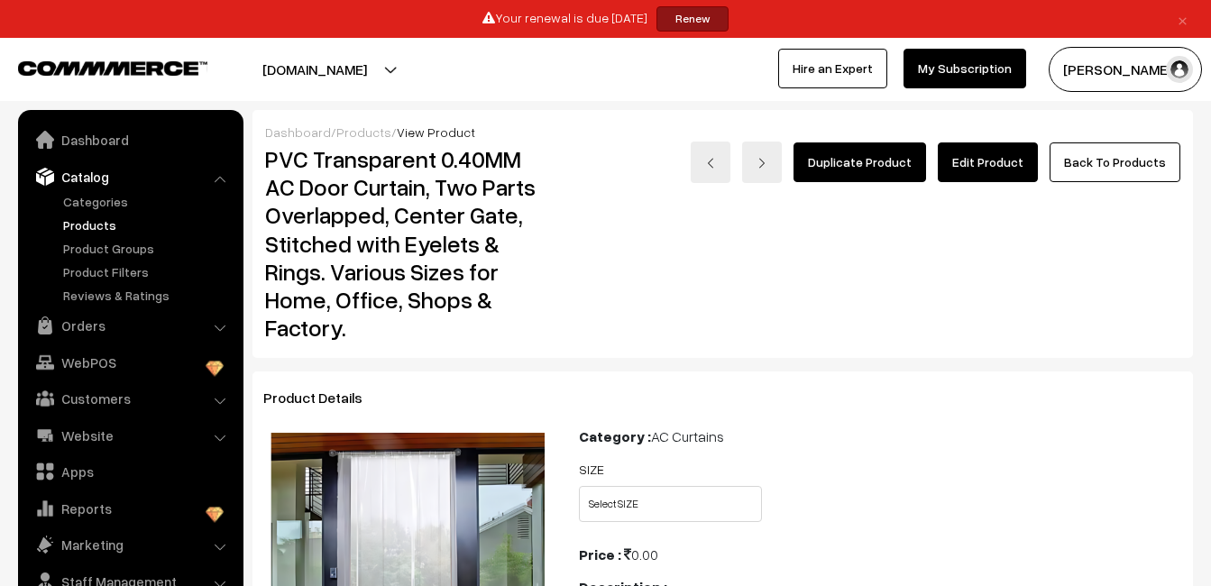
scroll to position [37, 0]
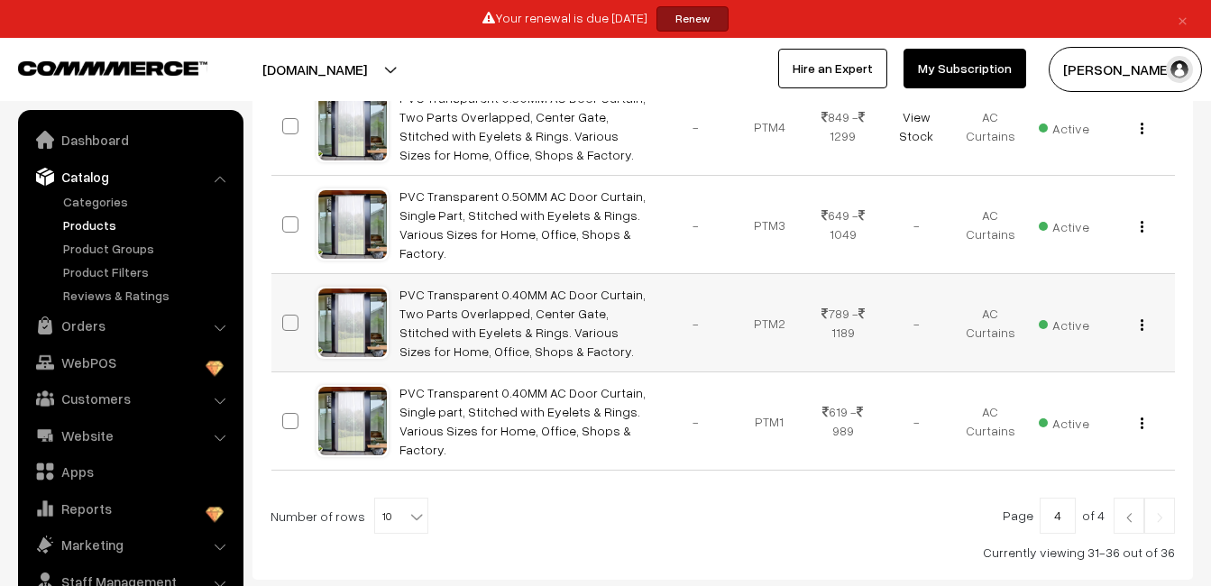
scroll to position [37, 0]
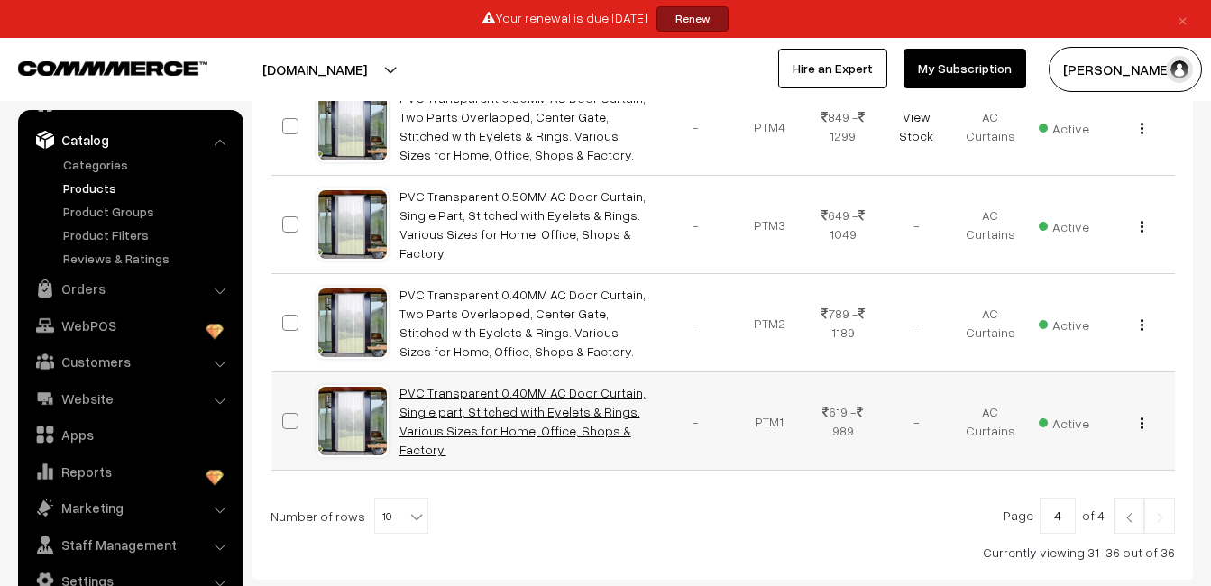
click at [489, 416] on link "PVC Transparent 0.40MM AC Door Curtain, Single part, Stitched with Eyelets & Ri…" at bounding box center [522, 421] width 246 height 72
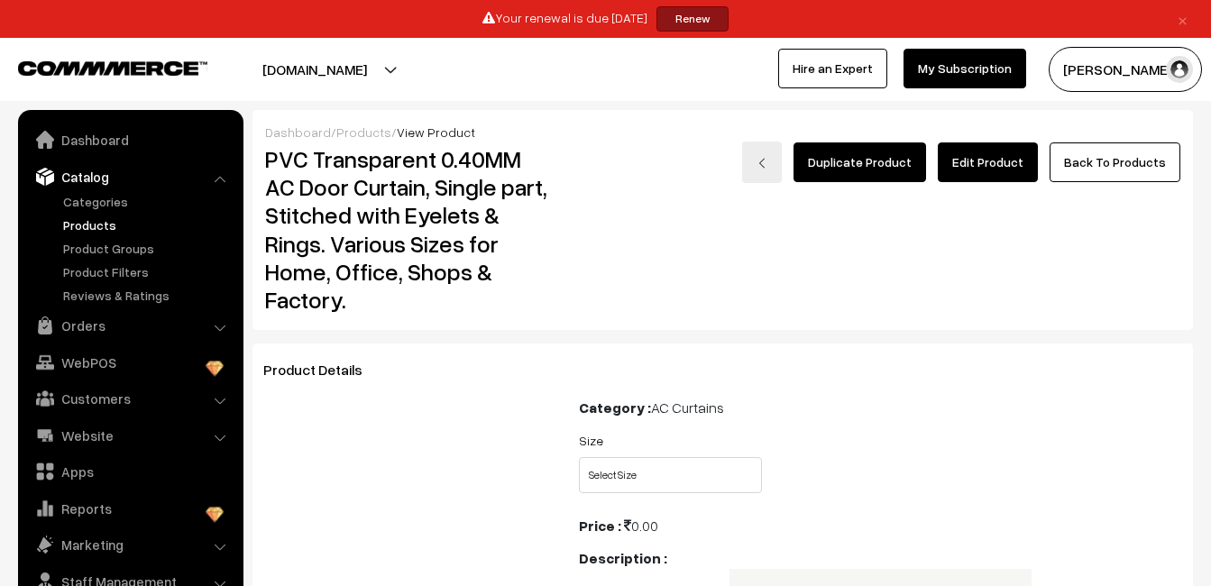
scroll to position [37, 0]
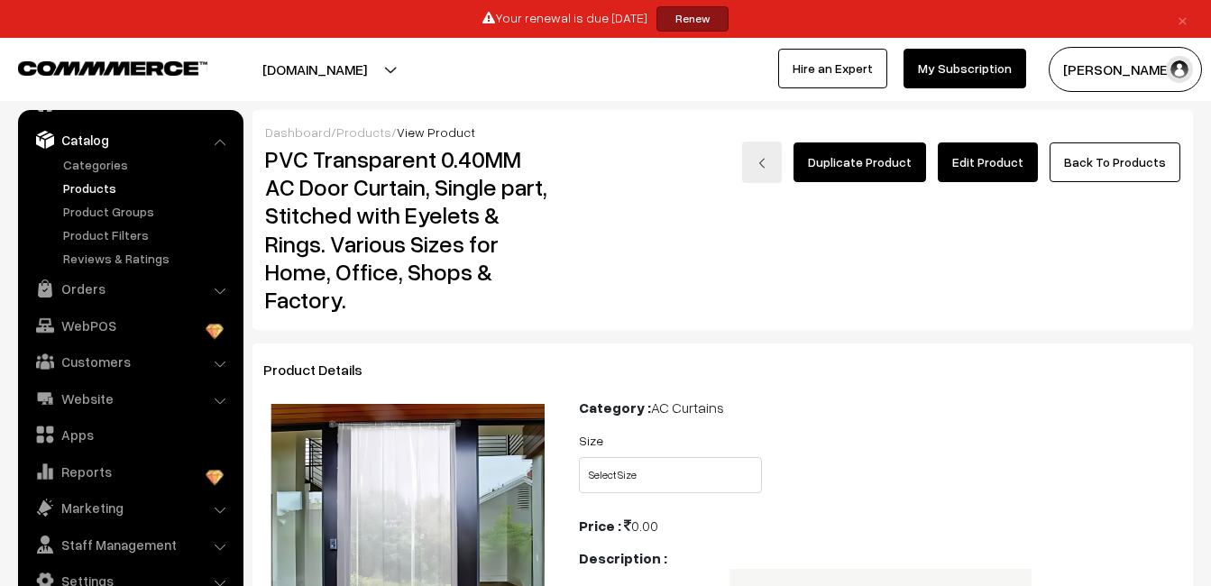
click at [987, 151] on link "Edit Product" at bounding box center [988, 162] width 100 height 40
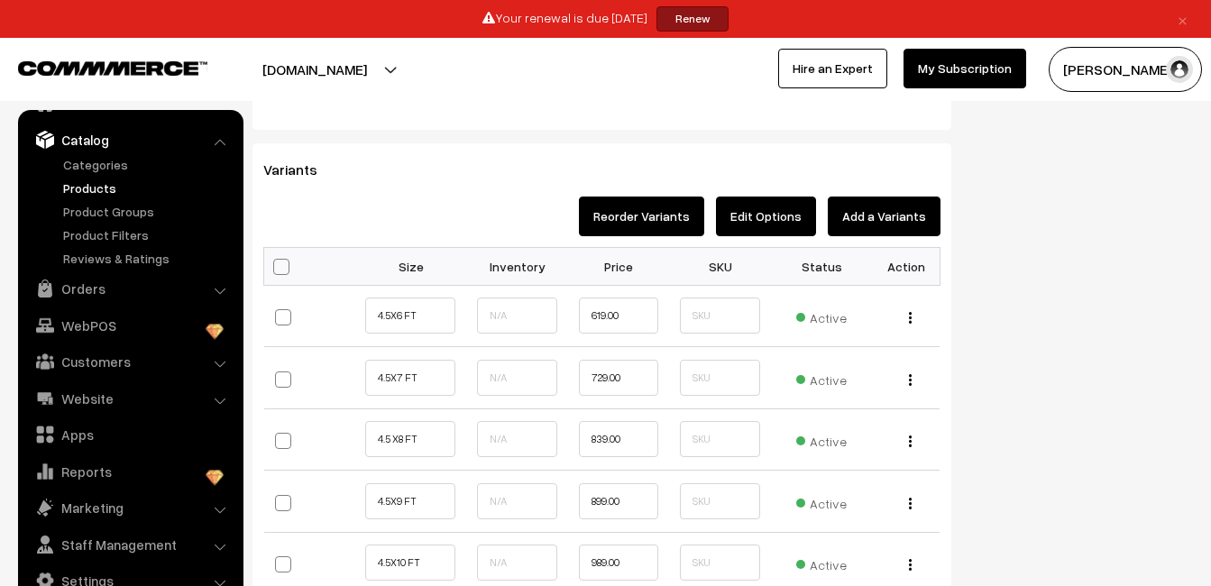
scroll to position [1365, 0]
